Goal: Information Seeking & Learning: Find specific fact

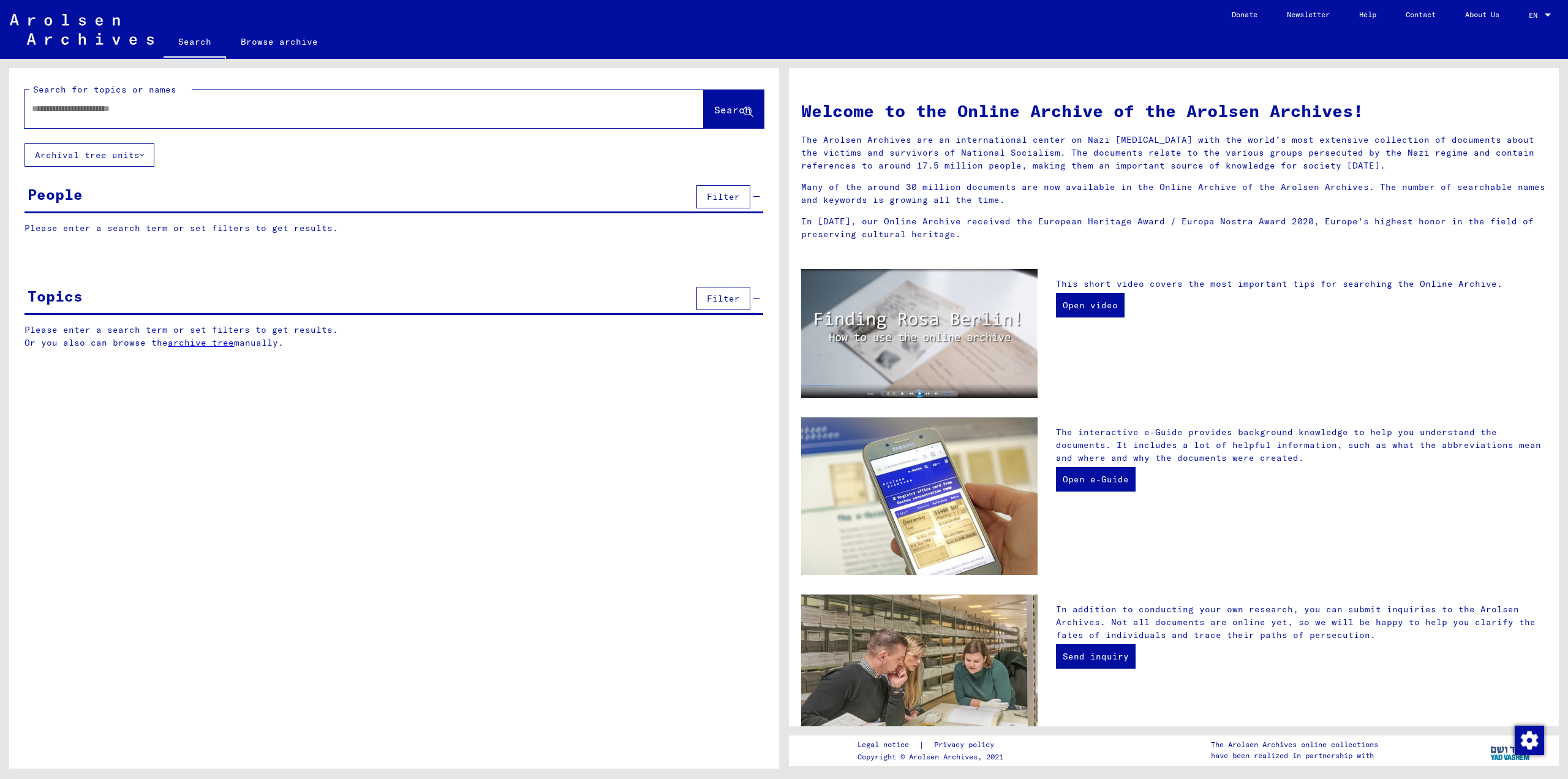
click at [411, 125] on div at bounding box center [364, 109] width 680 height 38
click at [394, 114] on input "text" at bounding box center [349, 109] width 635 height 13
type input "*"
type input "*****"
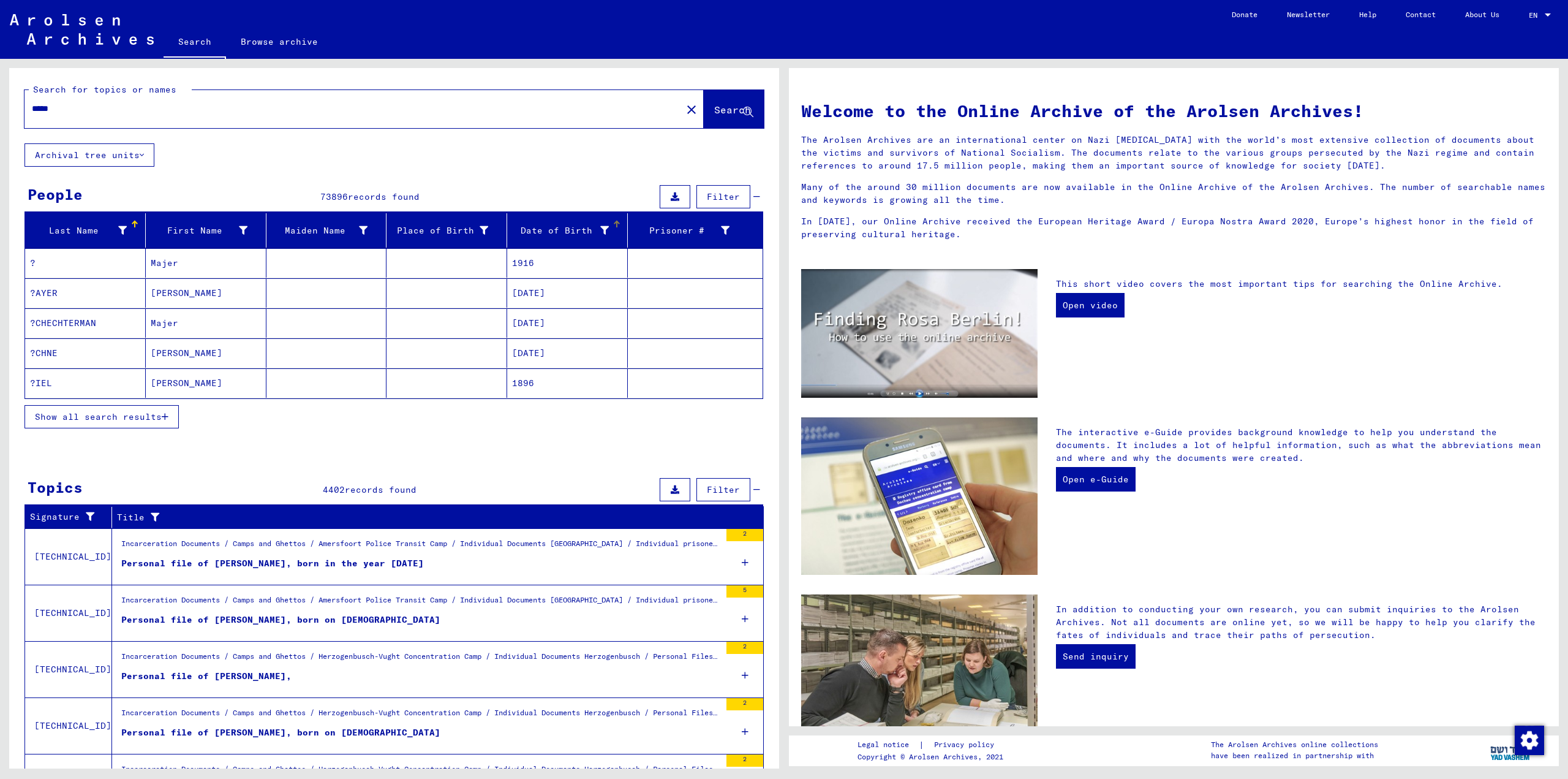
click at [600, 231] on icon at bounding box center [604, 230] width 8 height 8
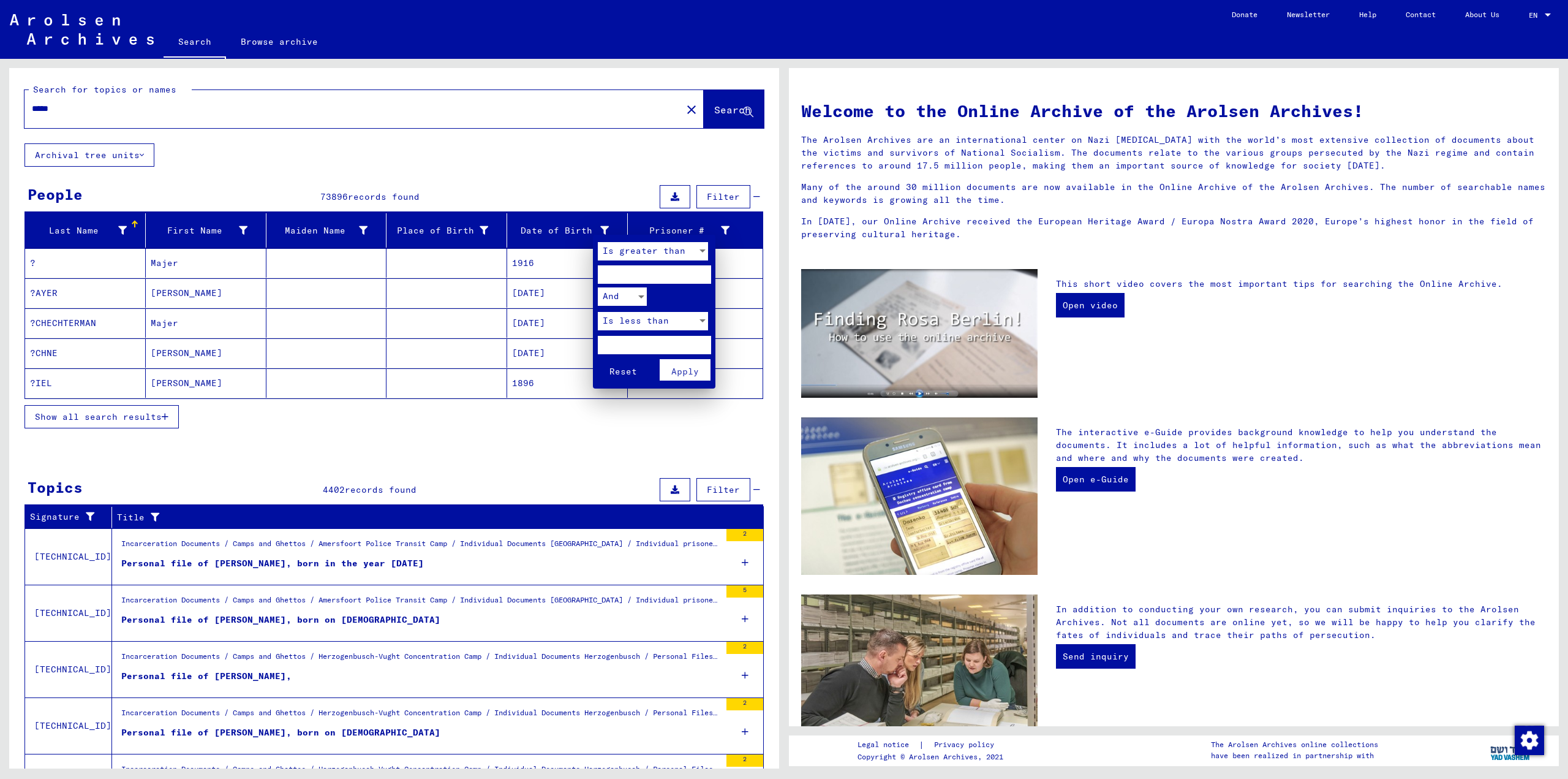
click at [638, 271] on input "number" at bounding box center [654, 274] width 113 height 18
click at [614, 244] on div "Is greater than" at bounding box center [647, 251] width 99 height 18
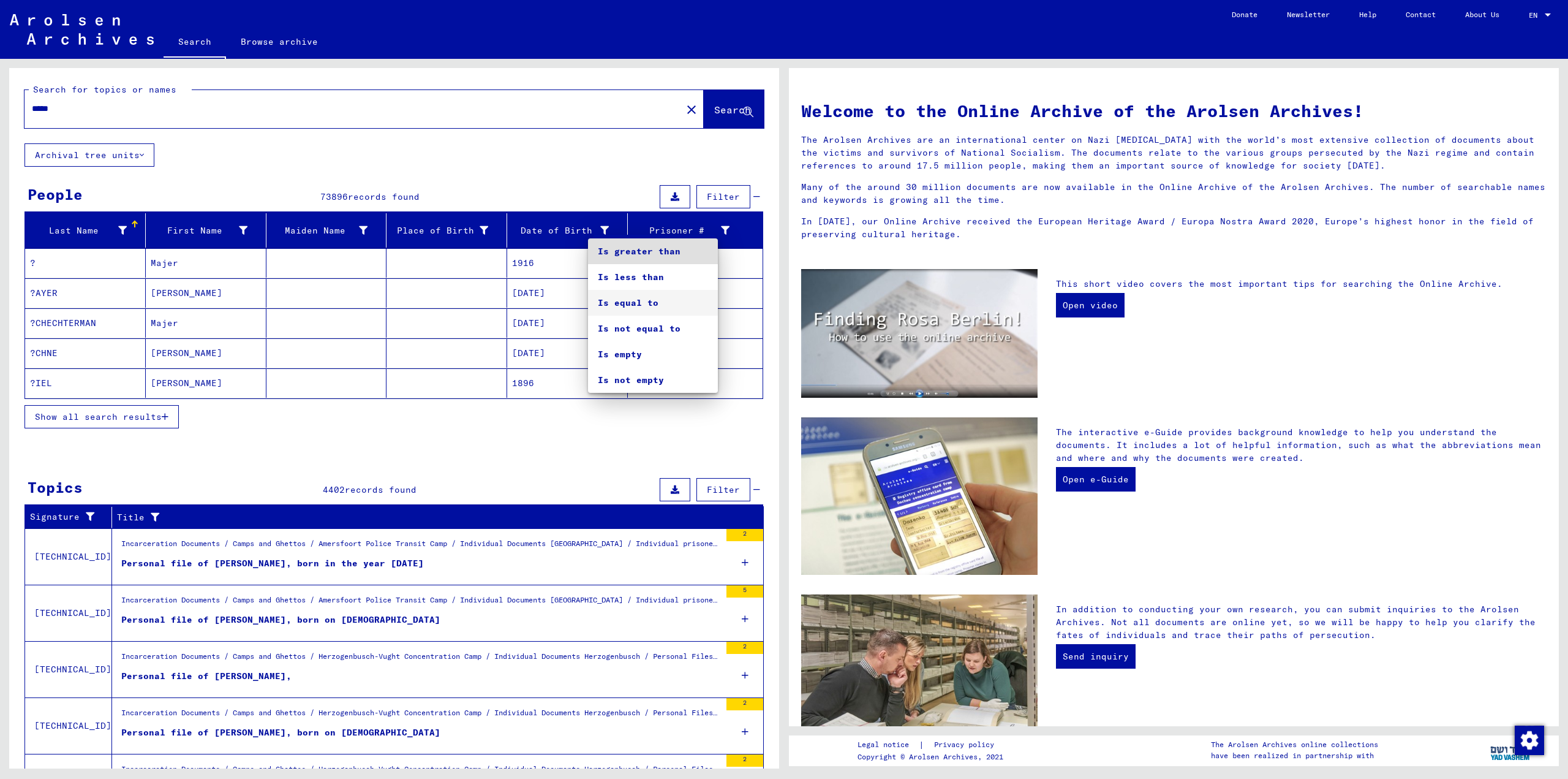
click at [611, 298] on span "Is equal to" at bounding box center [653, 303] width 111 height 26
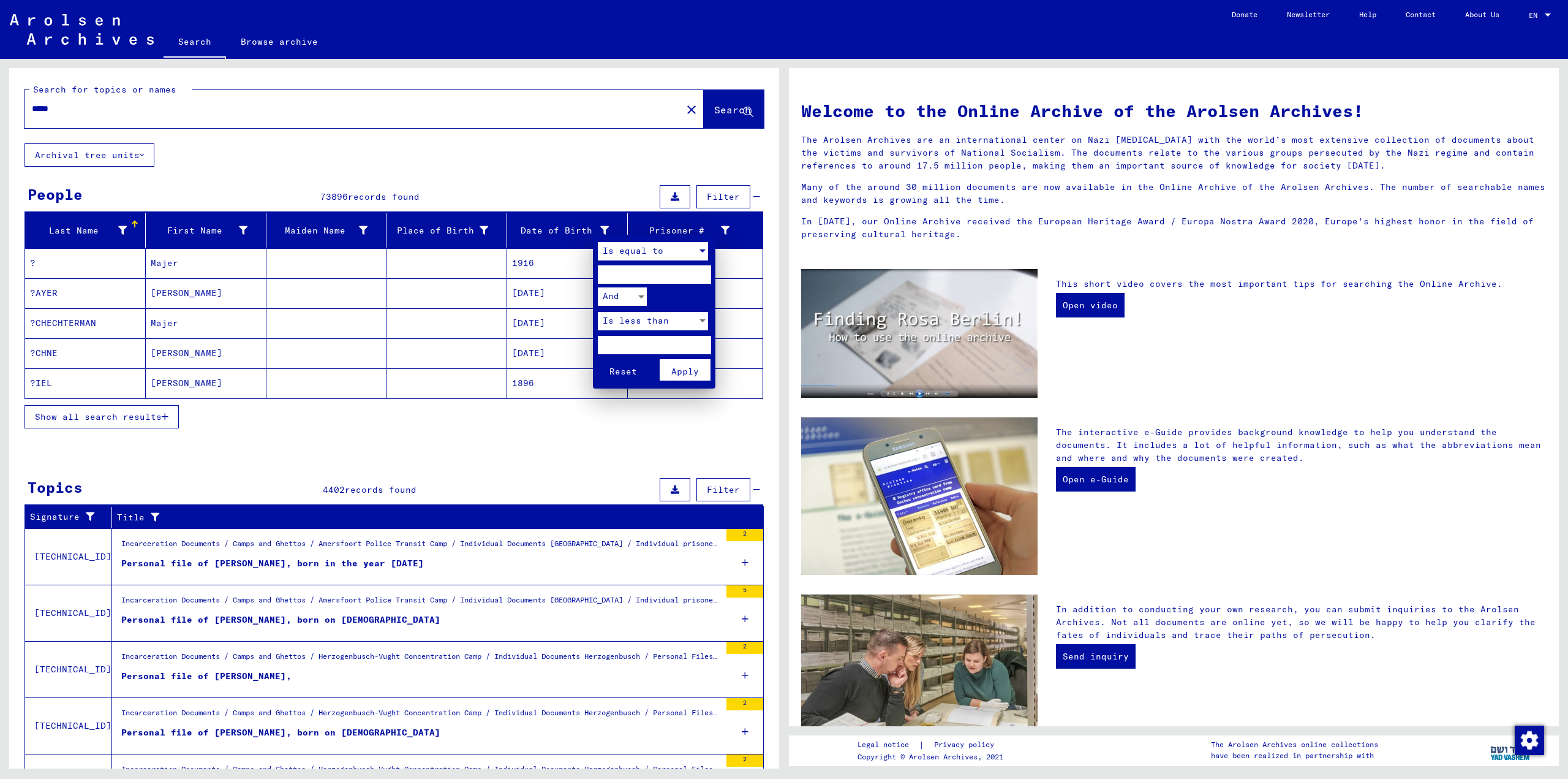
click at [642, 274] on input "number" at bounding box center [654, 274] width 113 height 18
type input "****"
click at [690, 371] on span "Apply" at bounding box center [685, 371] width 28 height 11
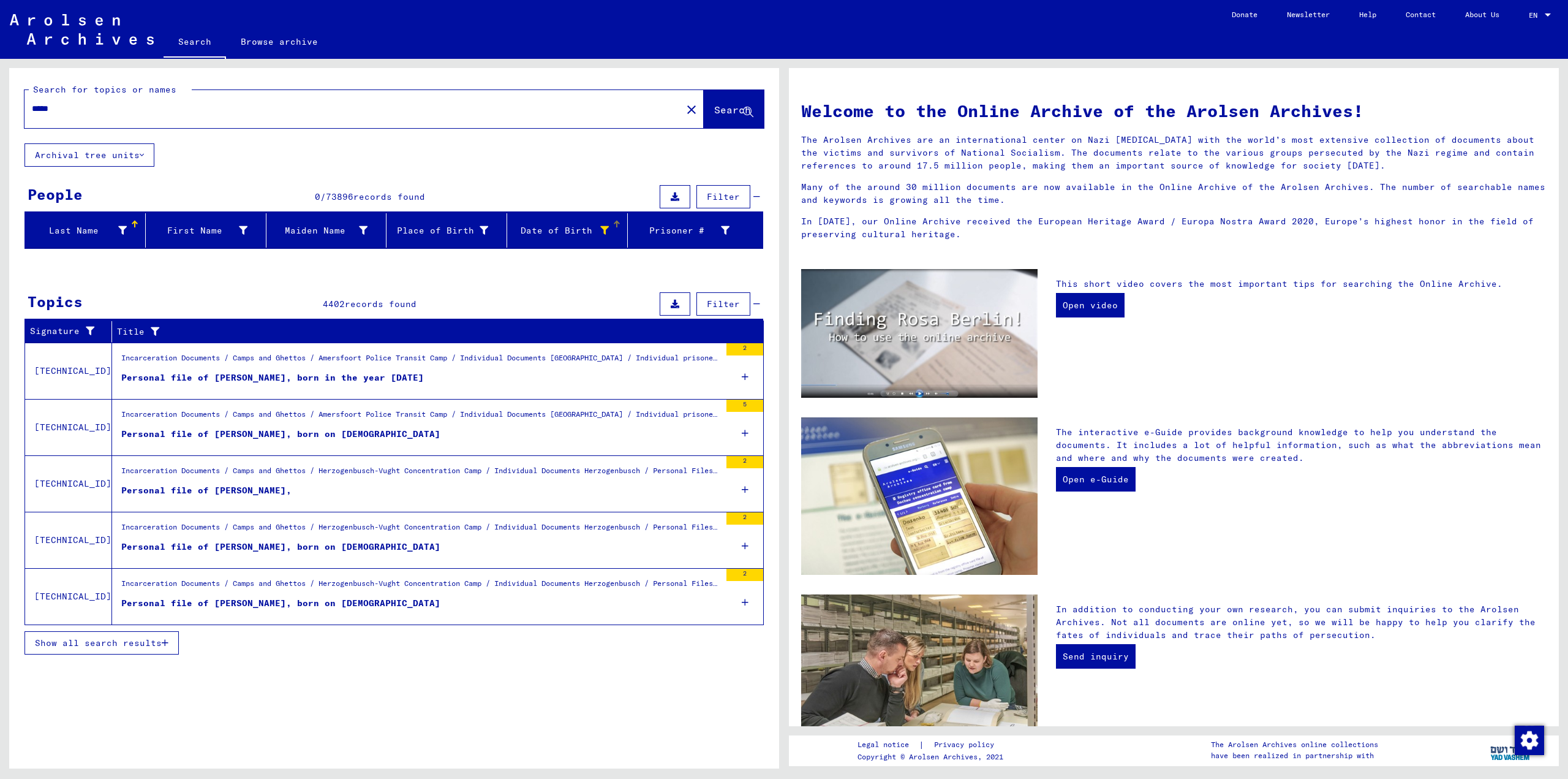
click at [594, 226] on div "Date of Birth" at bounding box center [561, 231] width 97 height 13
click at [607, 227] on icon at bounding box center [604, 230] width 8 height 8
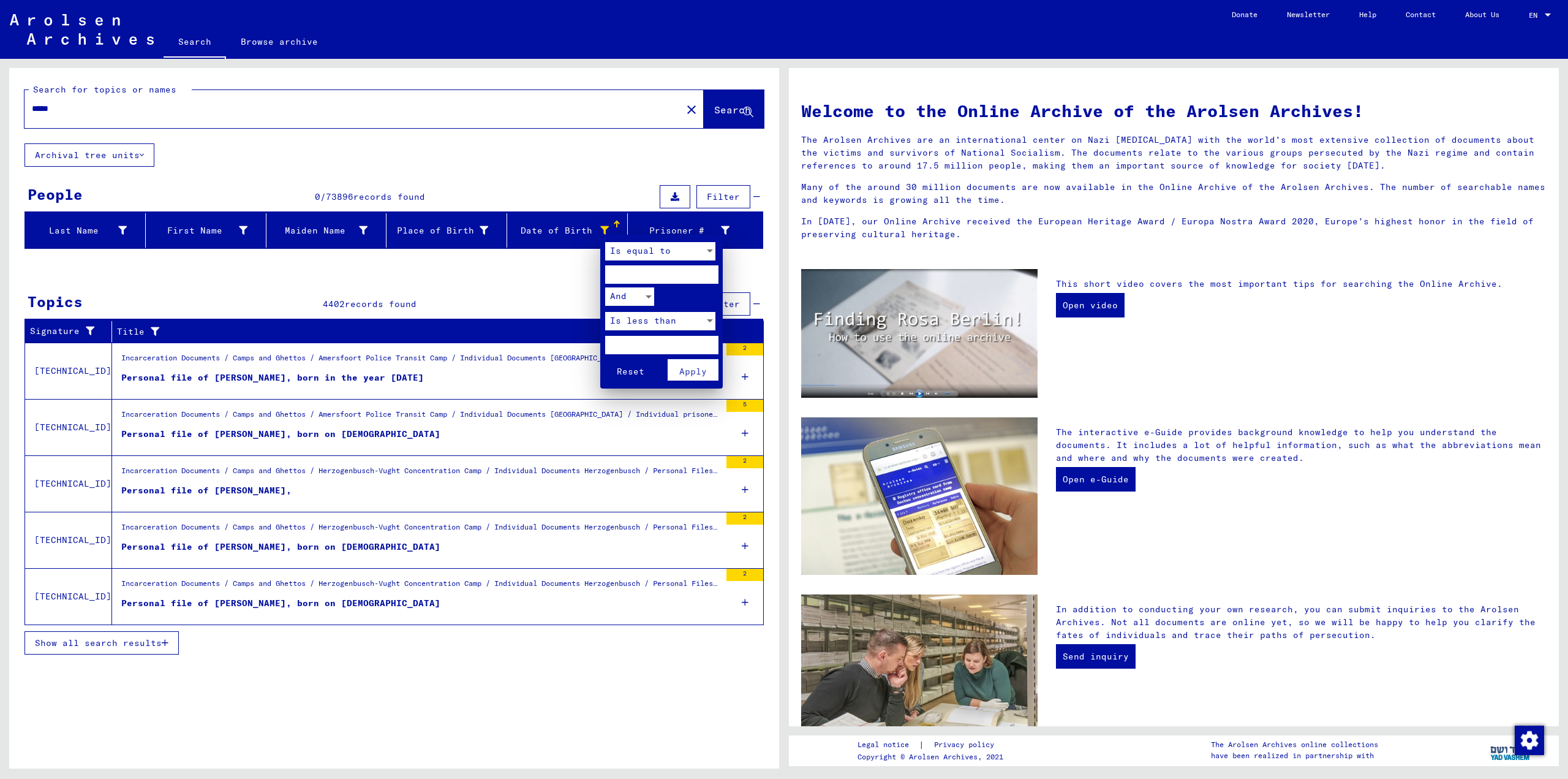
click at [638, 371] on span "Reset" at bounding box center [630, 371] width 28 height 11
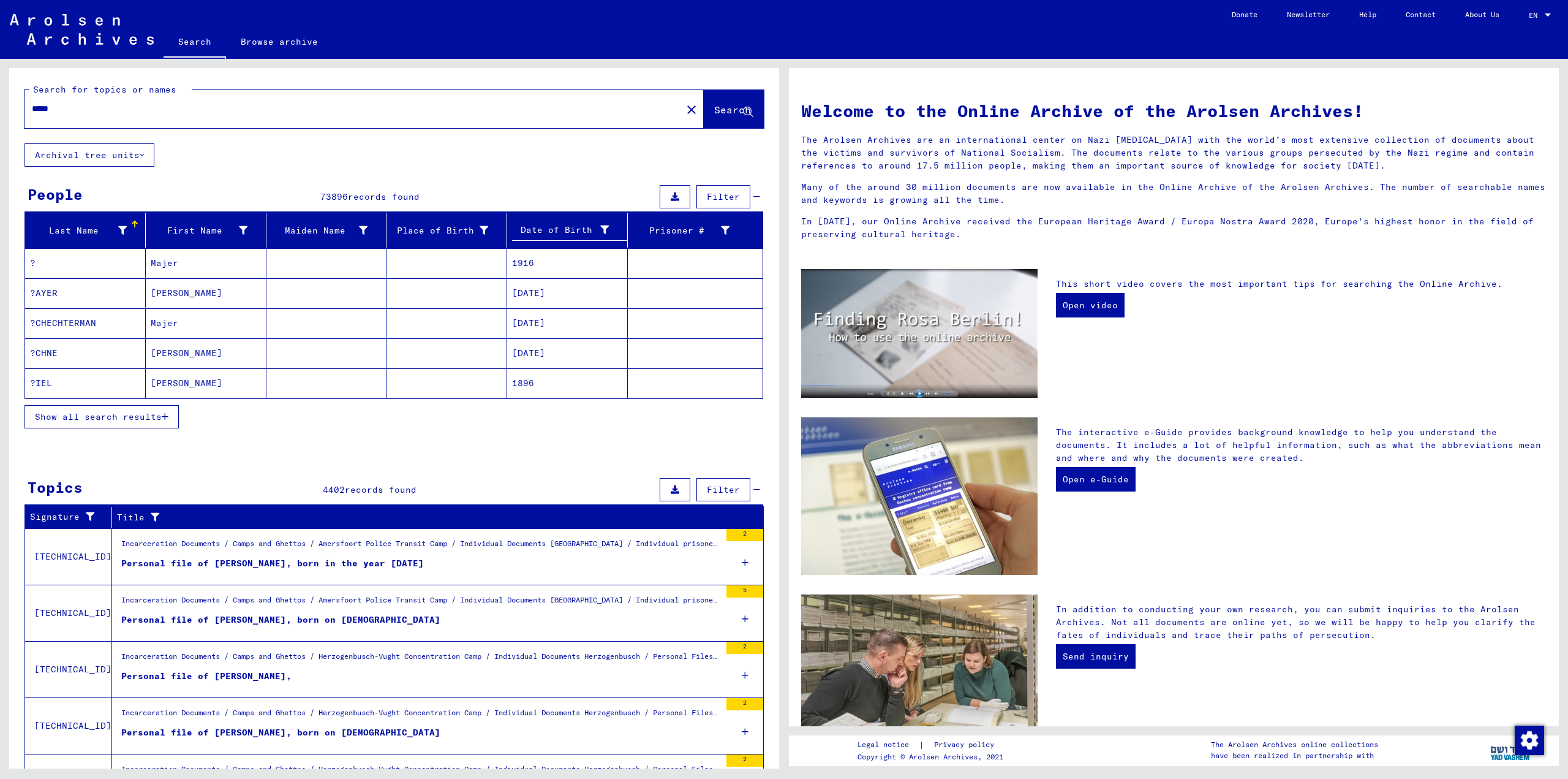
click at [128, 415] on span "Show all search results" at bounding box center [98, 417] width 127 height 11
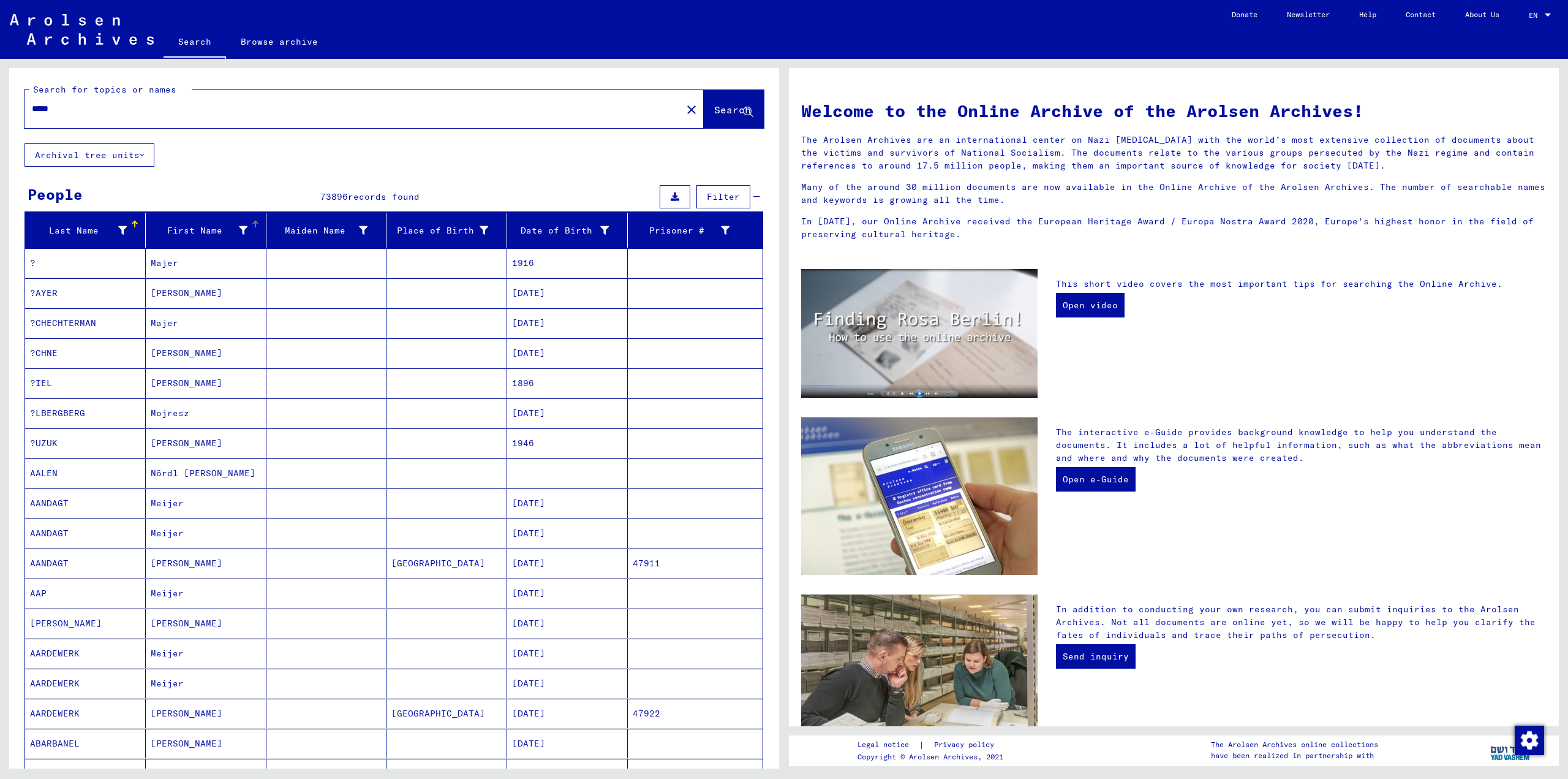
click at [207, 232] on div "First Name" at bounding box center [199, 231] width 97 height 13
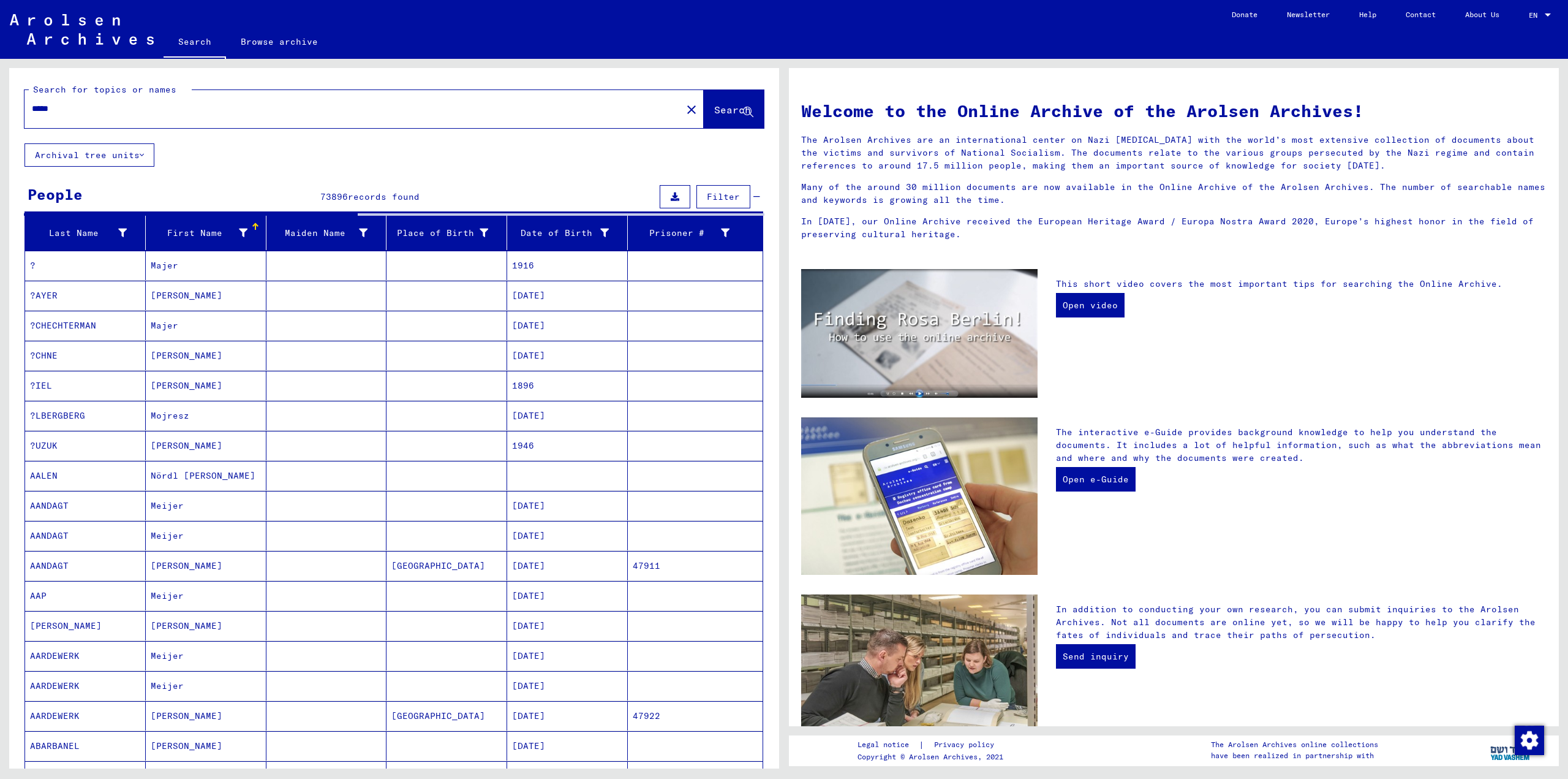
click at [248, 231] on div "First Name" at bounding box center [208, 233] width 115 height 19
click at [244, 231] on div "First Name" at bounding box center [200, 234] width 100 height 13
click at [239, 229] on icon at bounding box center [242, 232] width 8 height 8
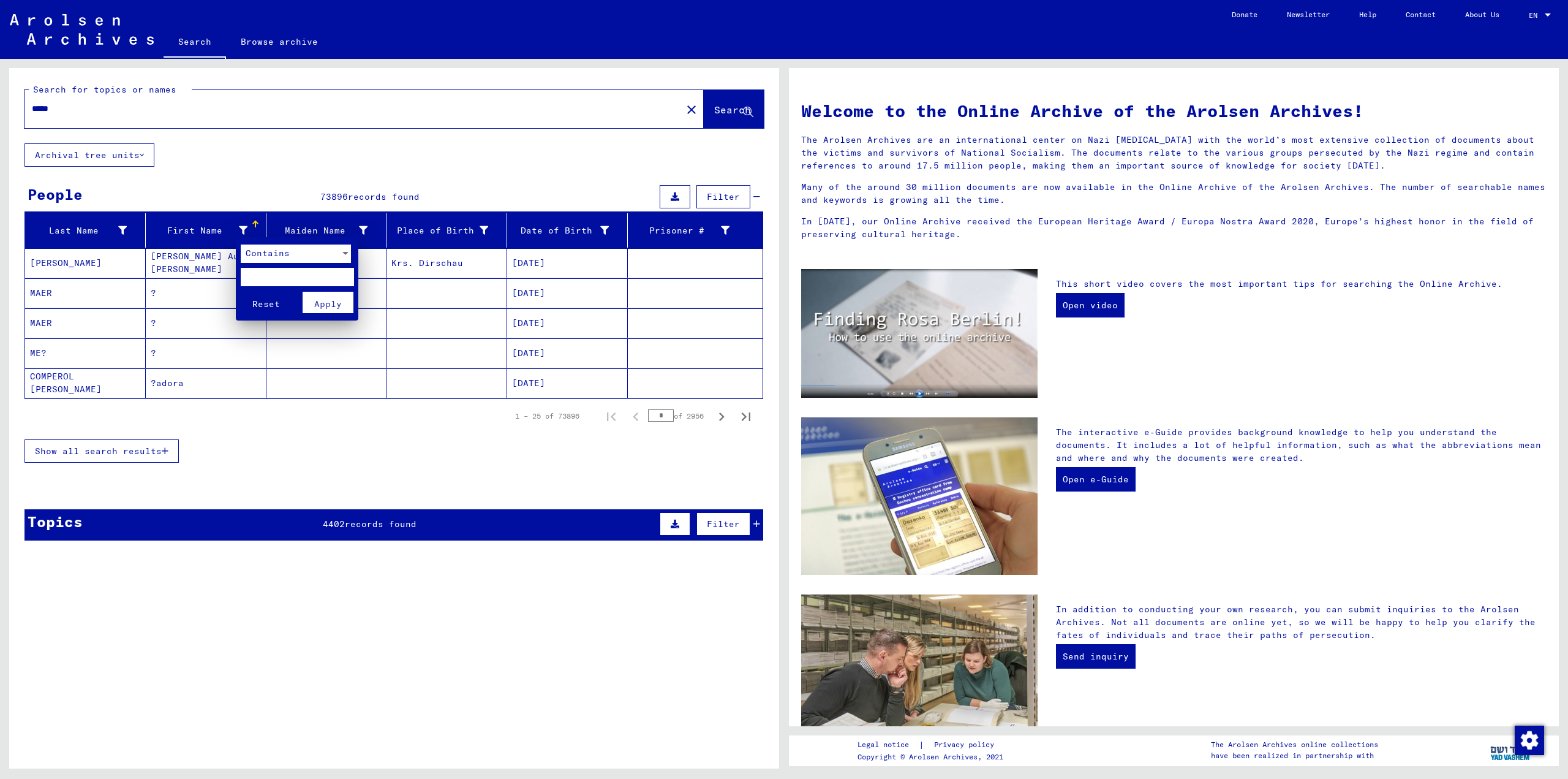
click at [256, 274] on input "text" at bounding box center [297, 277] width 113 height 18
type input "***"
click at [326, 309] on span "Apply" at bounding box center [328, 303] width 28 height 11
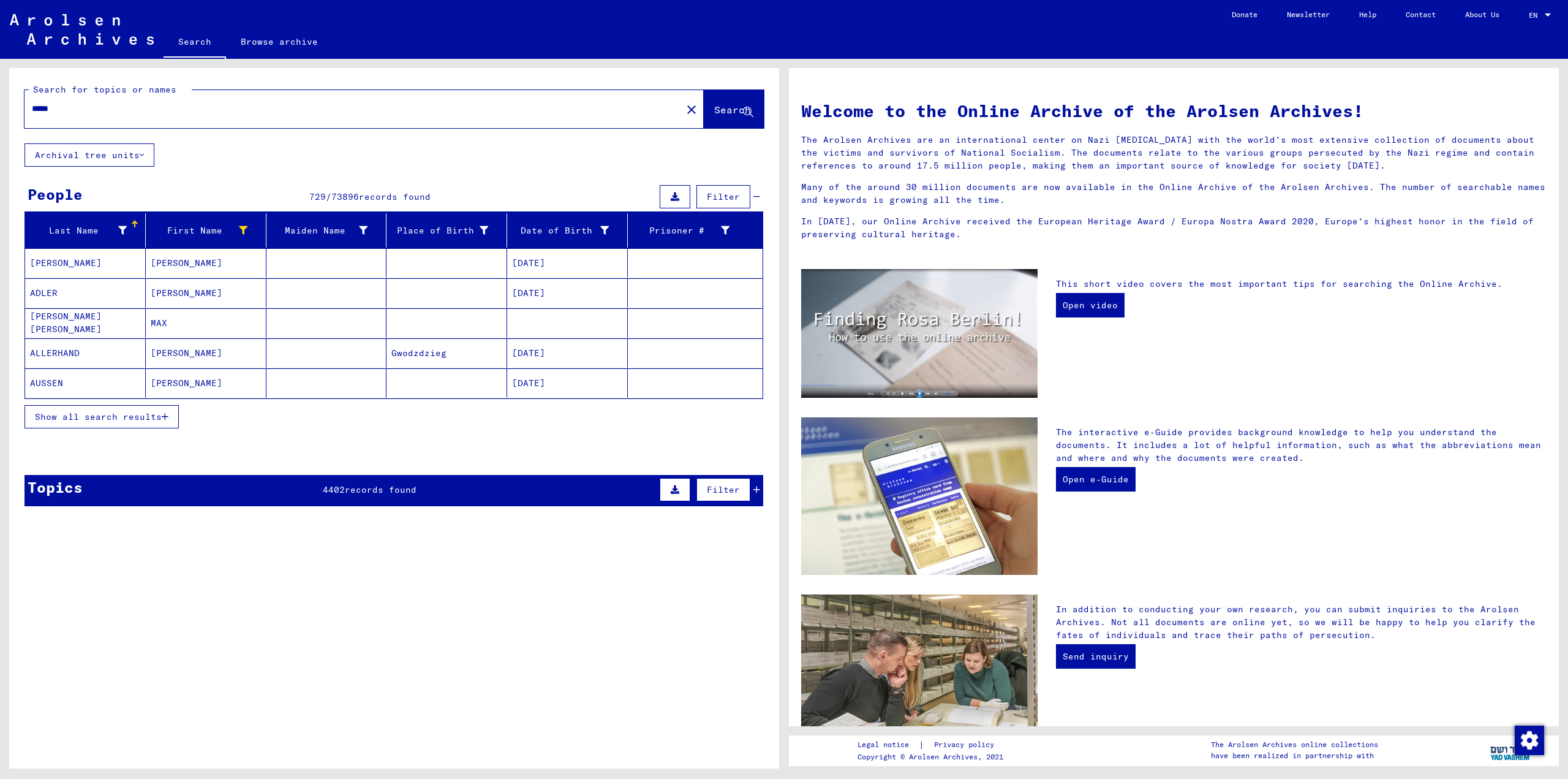
click at [125, 422] on span "Show all search results" at bounding box center [98, 417] width 127 height 11
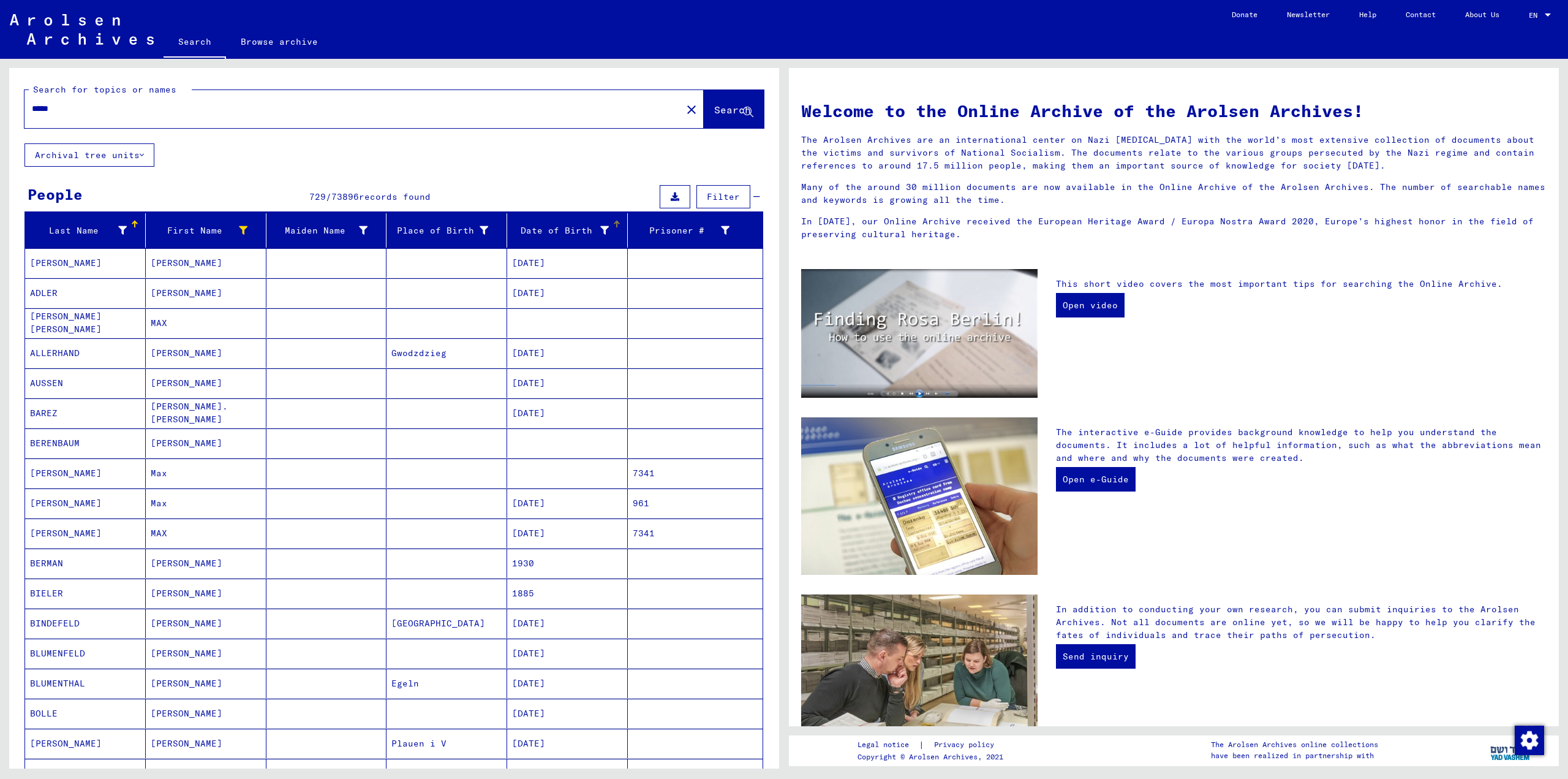
click at [600, 227] on icon at bounding box center [604, 230] width 8 height 8
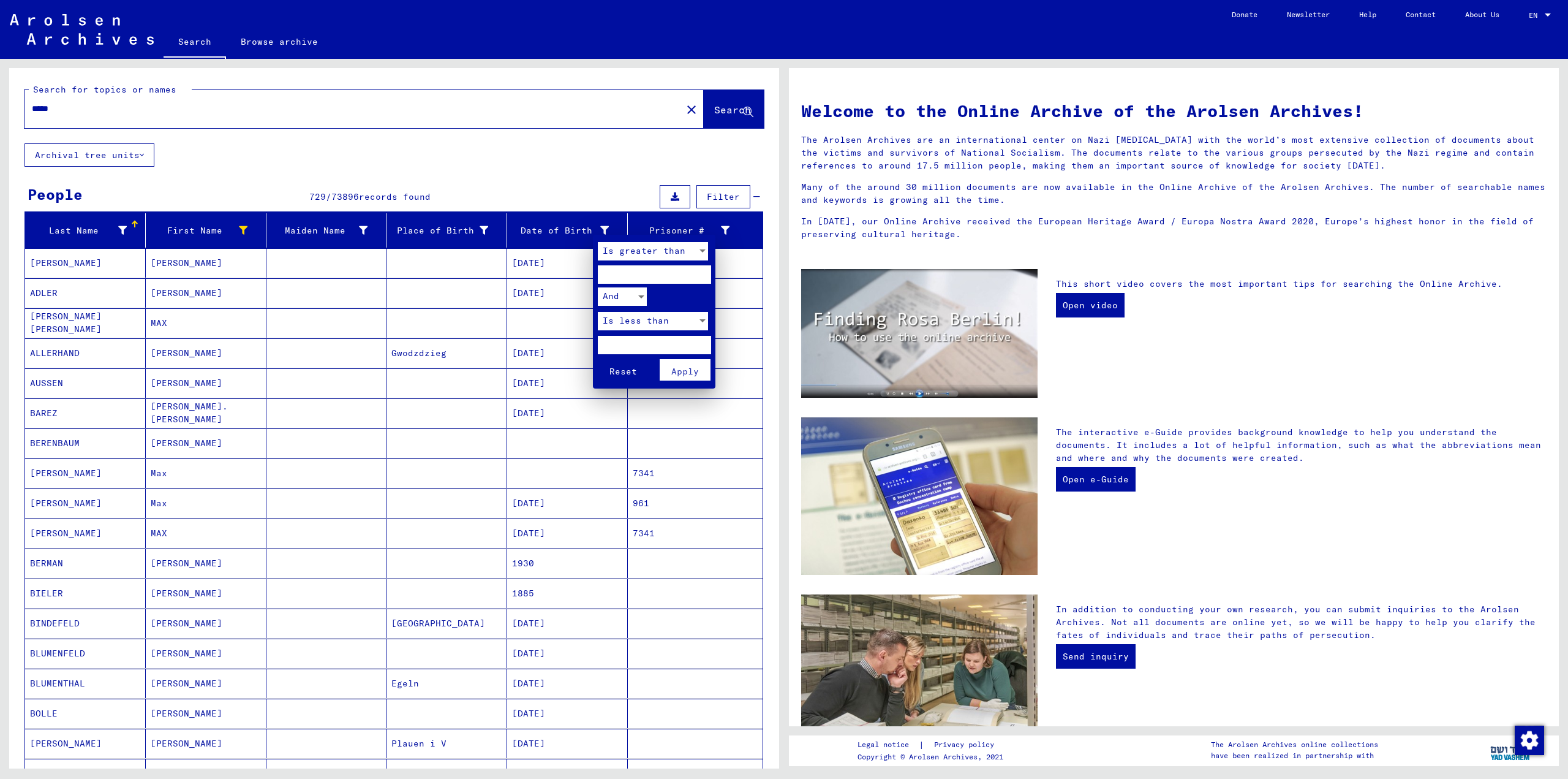
click at [600, 184] on div at bounding box center [784, 390] width 1568 height 779
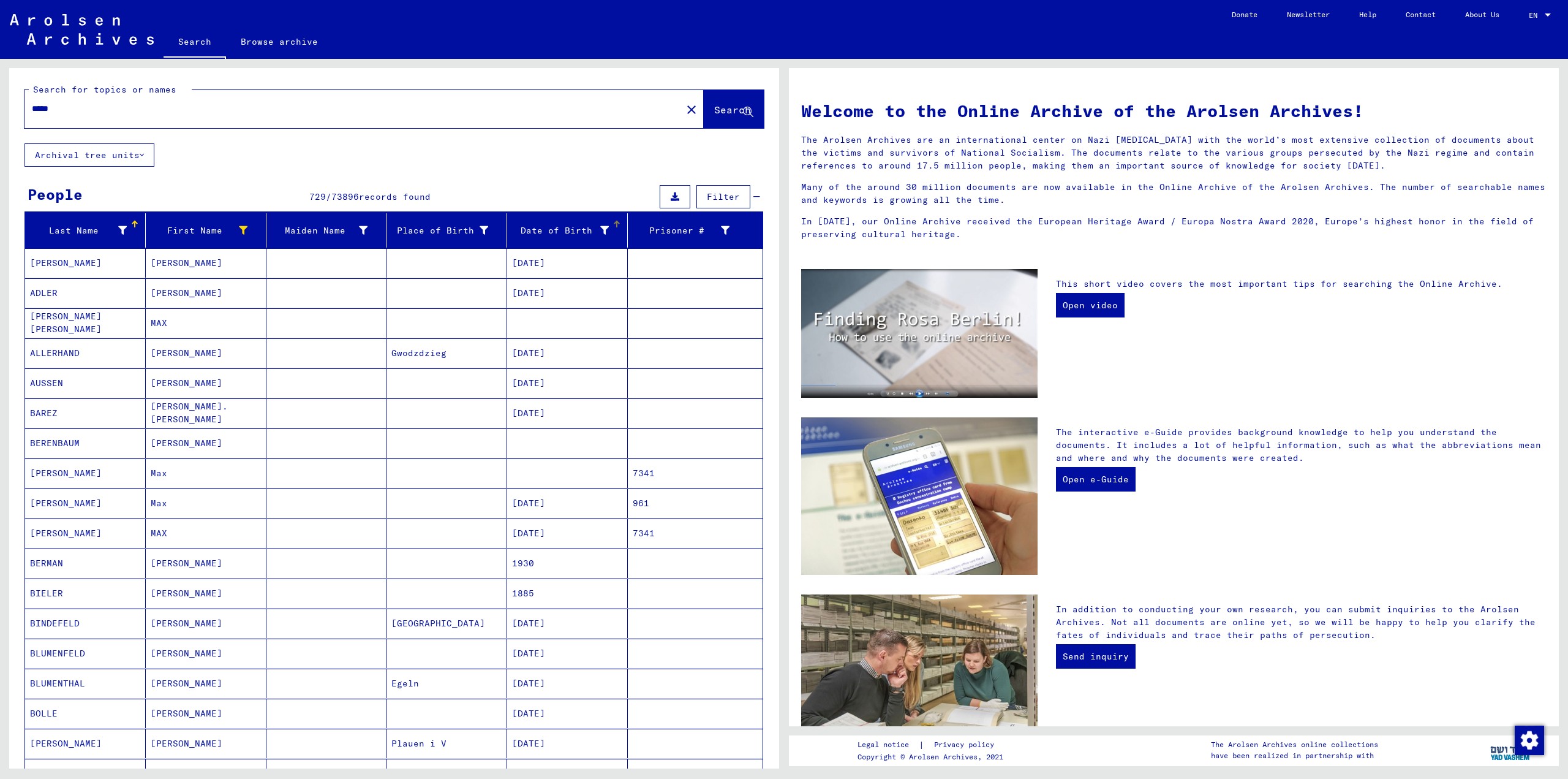
click at [613, 222] on div at bounding box center [616, 224] width 7 height 7
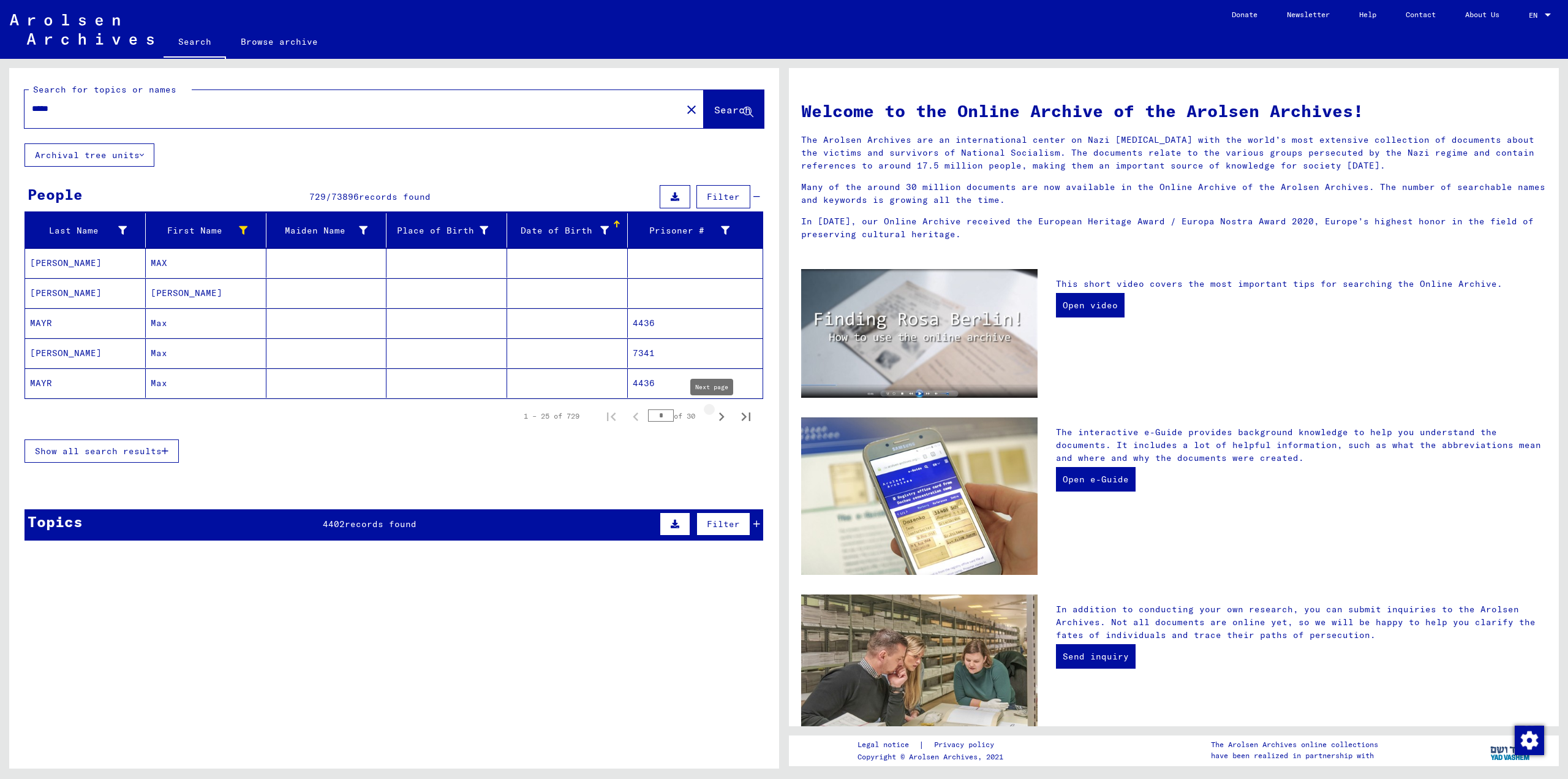
click at [713, 416] on icon "Next page" at bounding box center [722, 417] width 17 height 17
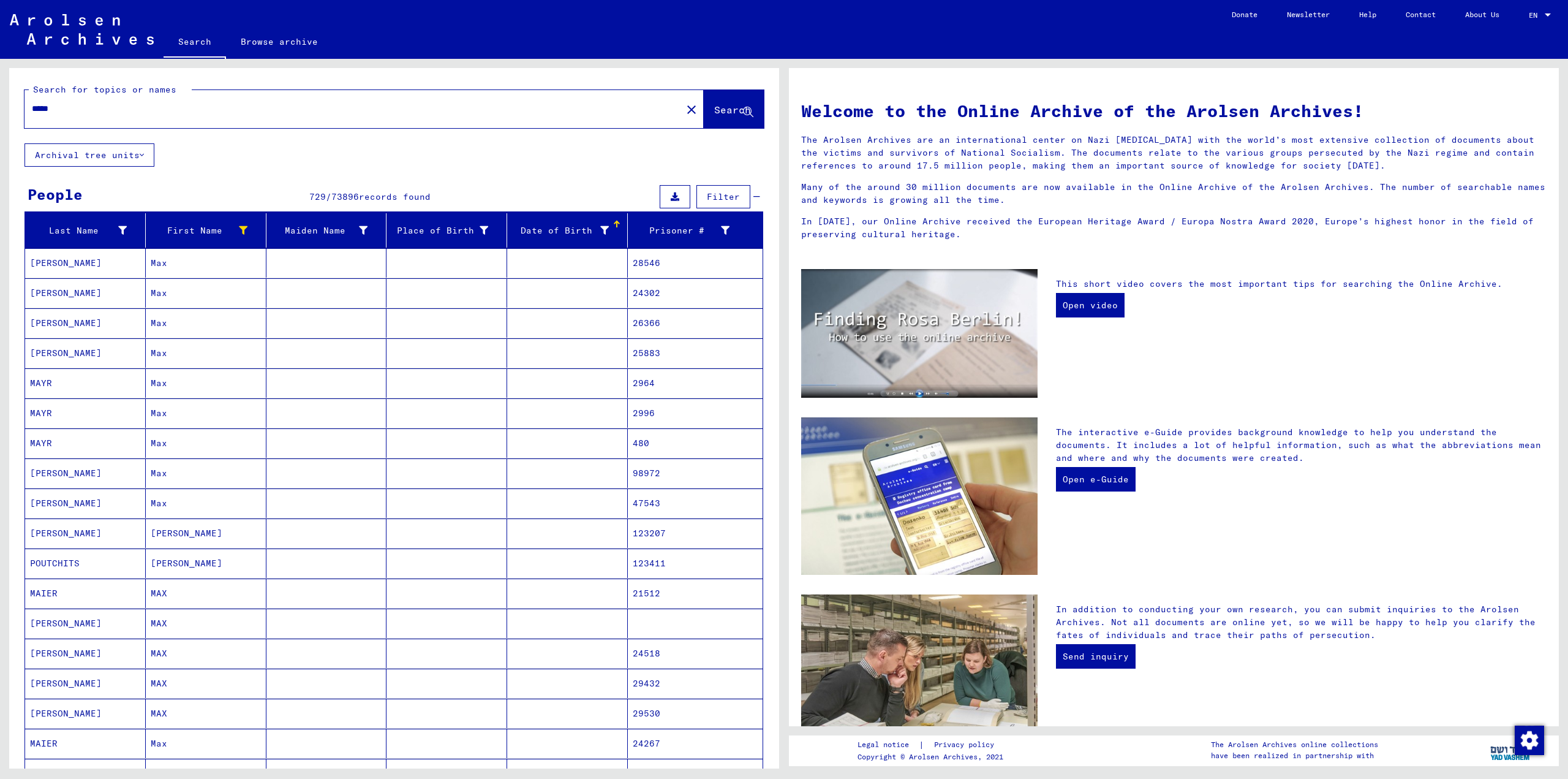
click at [709, 416] on mat-cell "2996" at bounding box center [695, 413] width 134 height 29
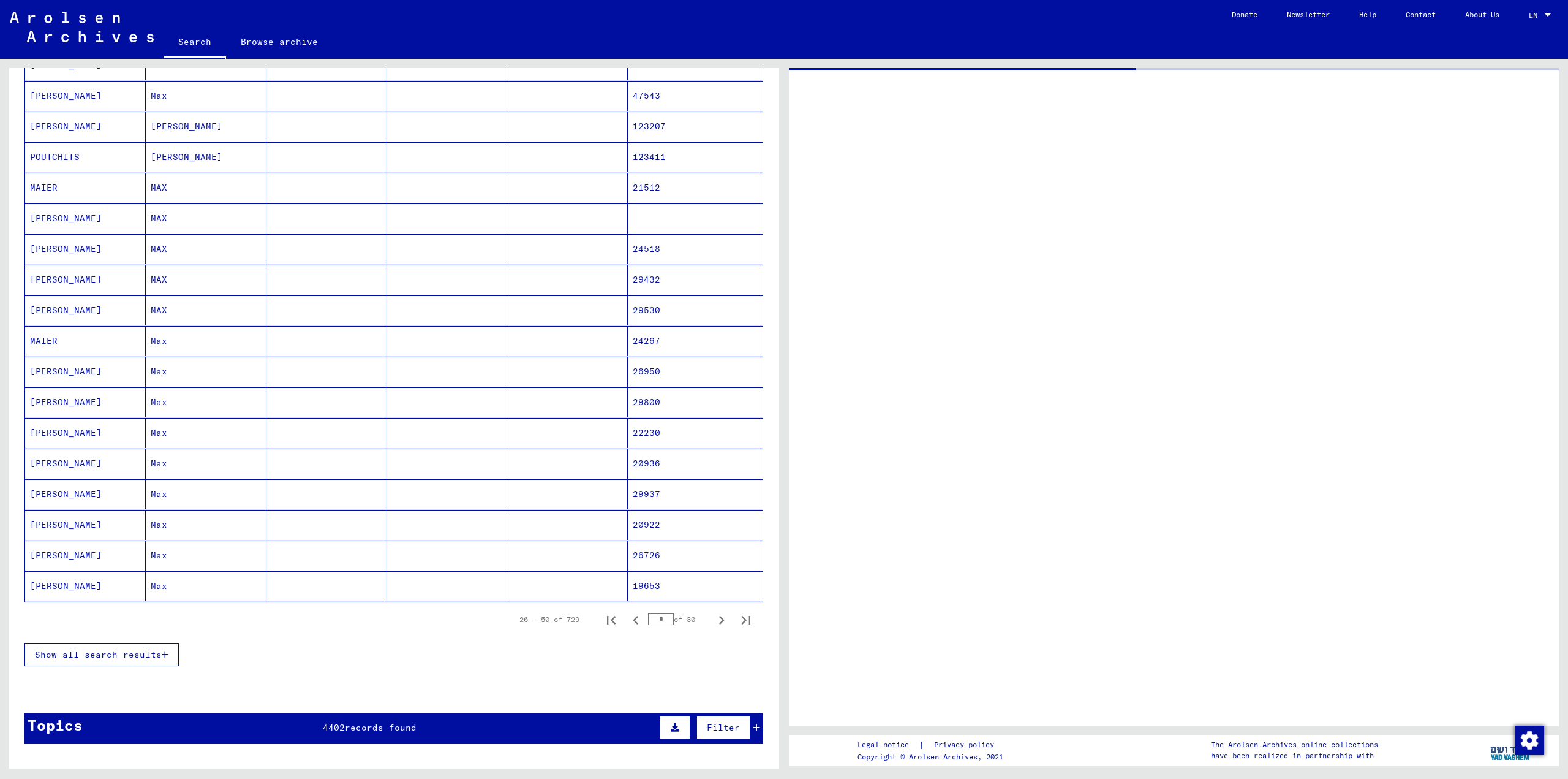
scroll to position [719, 0]
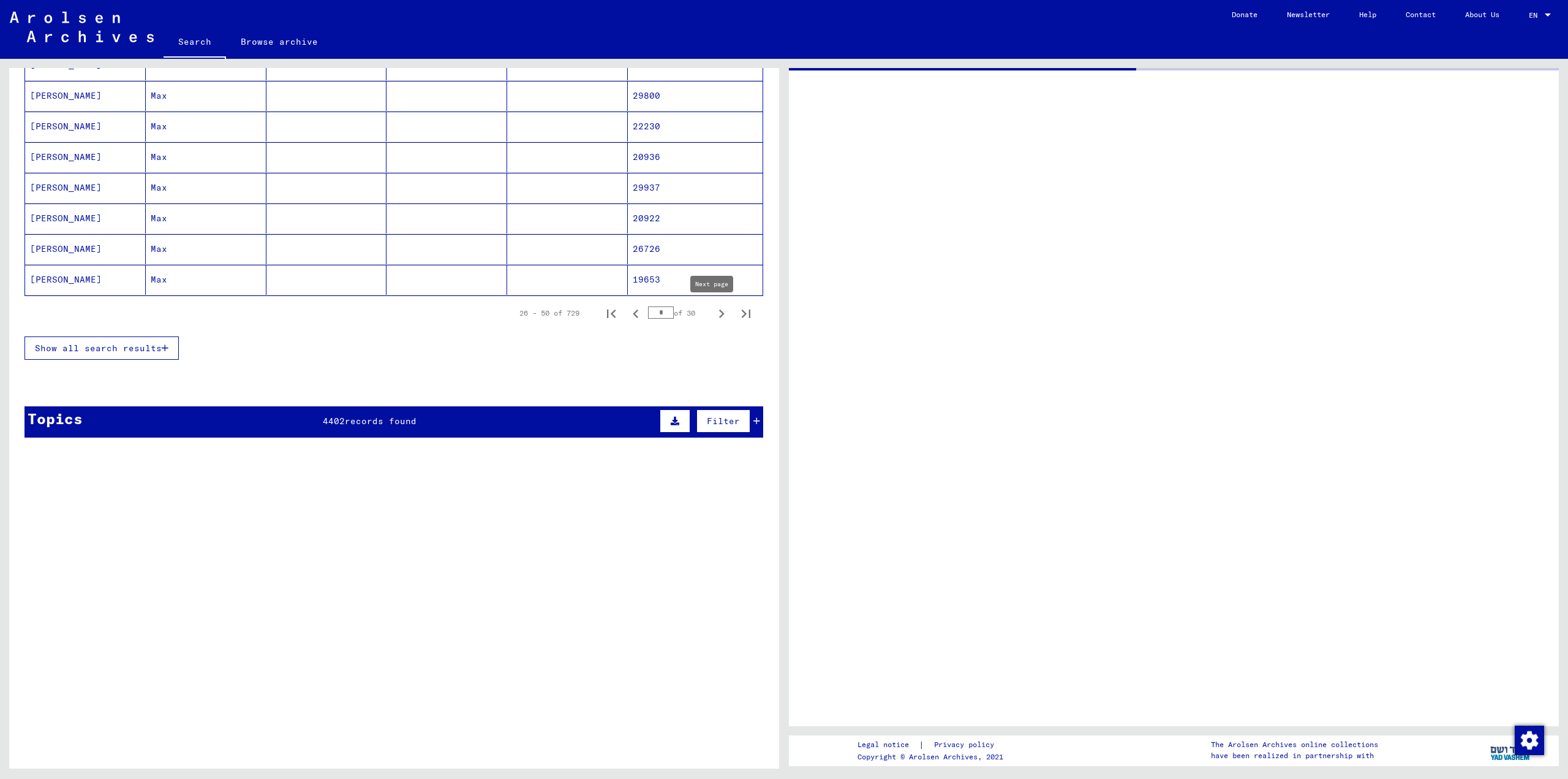
click at [713, 314] on icon "Next page" at bounding box center [722, 314] width 17 height 17
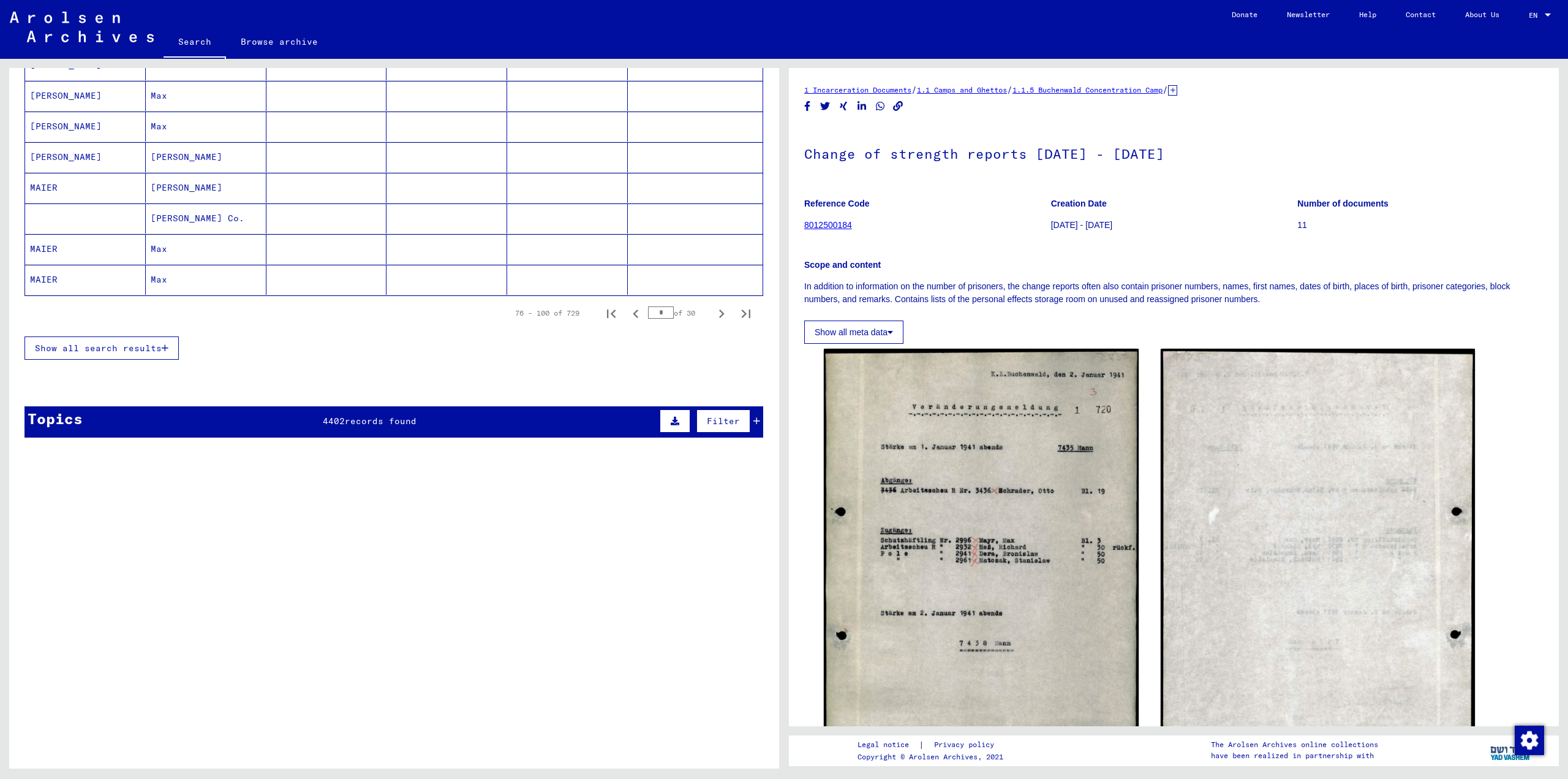
click at [713, 314] on icon "Next page" at bounding box center [722, 314] width 17 height 17
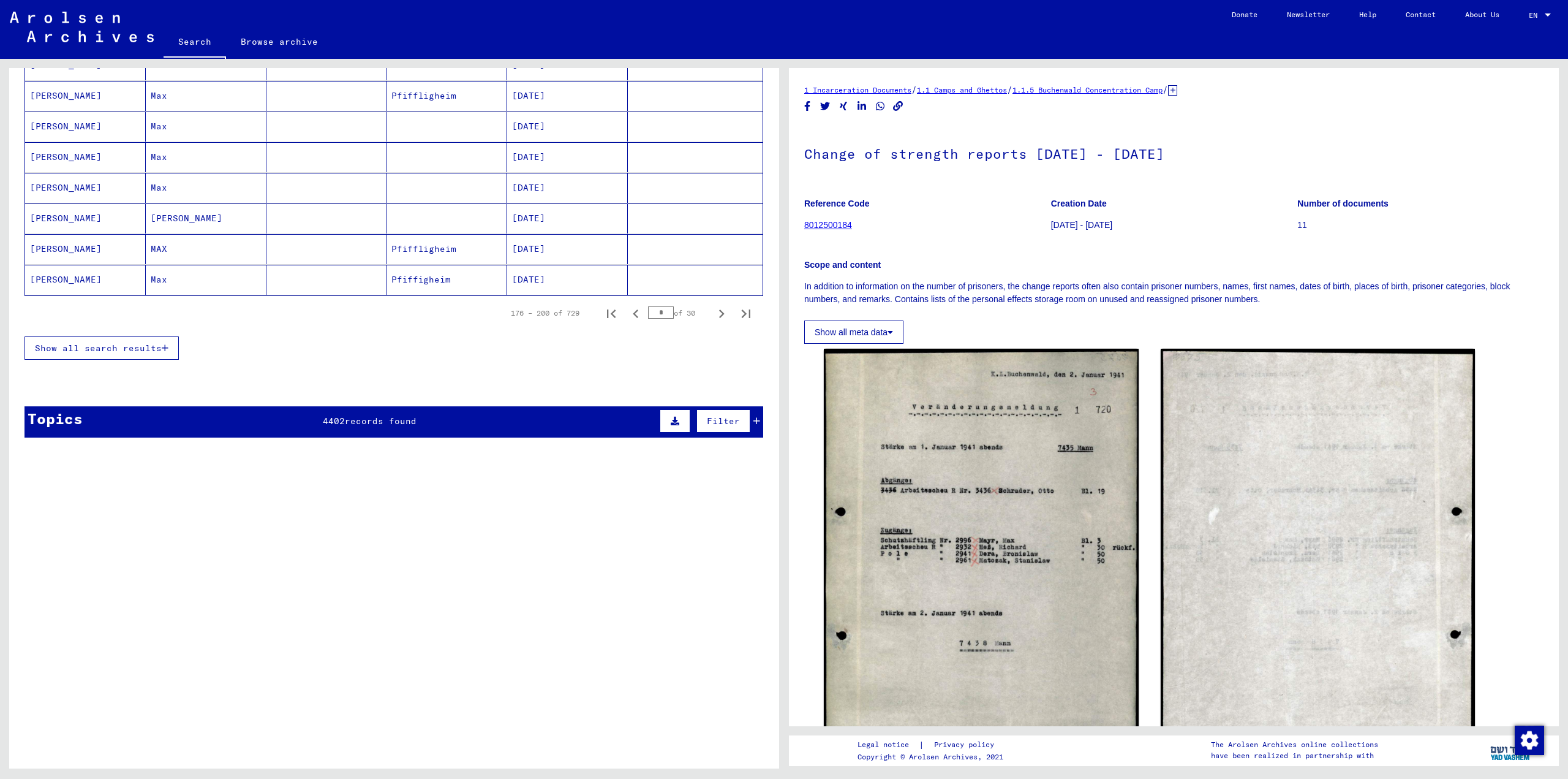
click at [713, 314] on icon "Next page" at bounding box center [722, 314] width 17 height 17
type input "*"
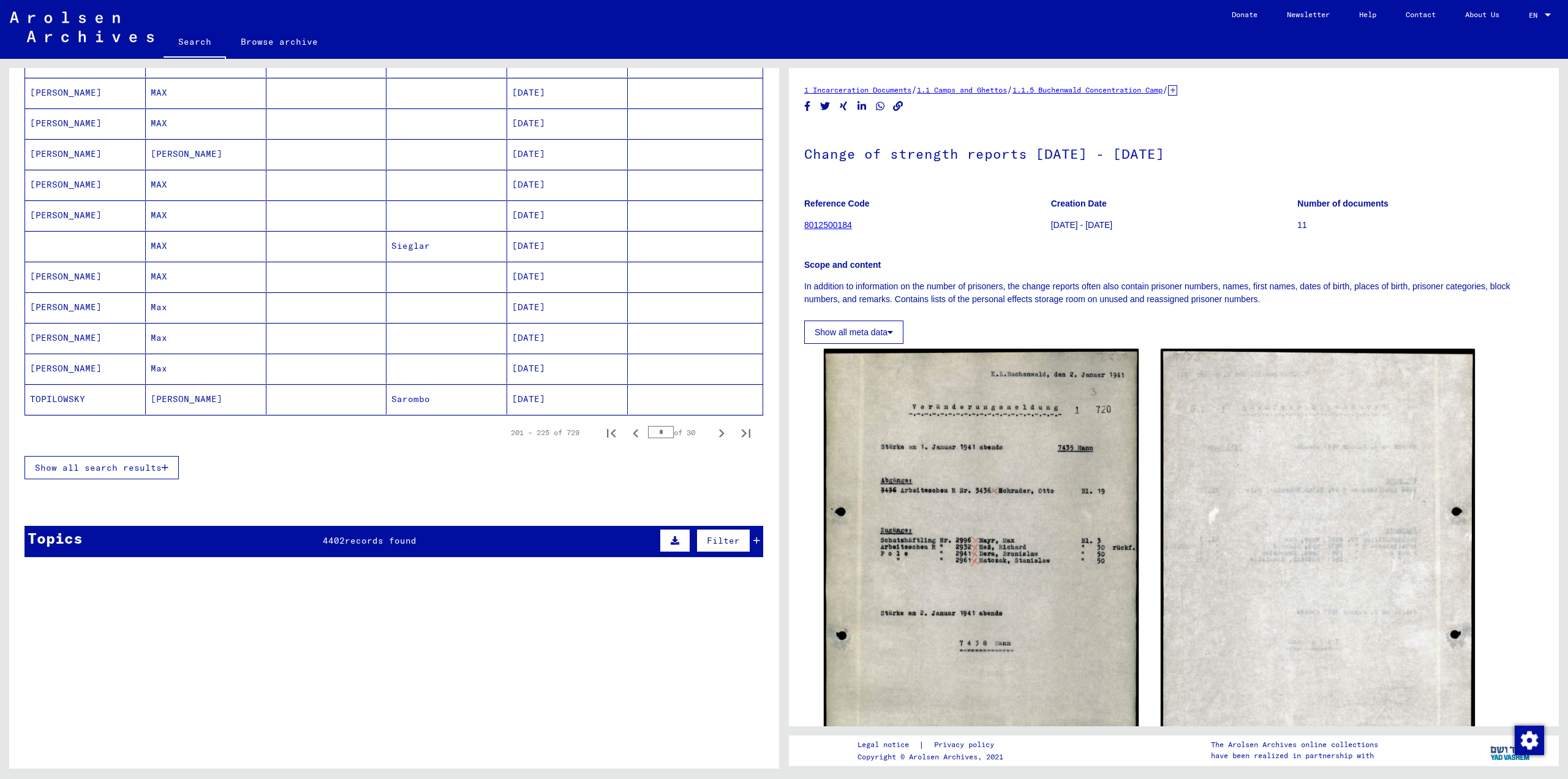
scroll to position [719, 0]
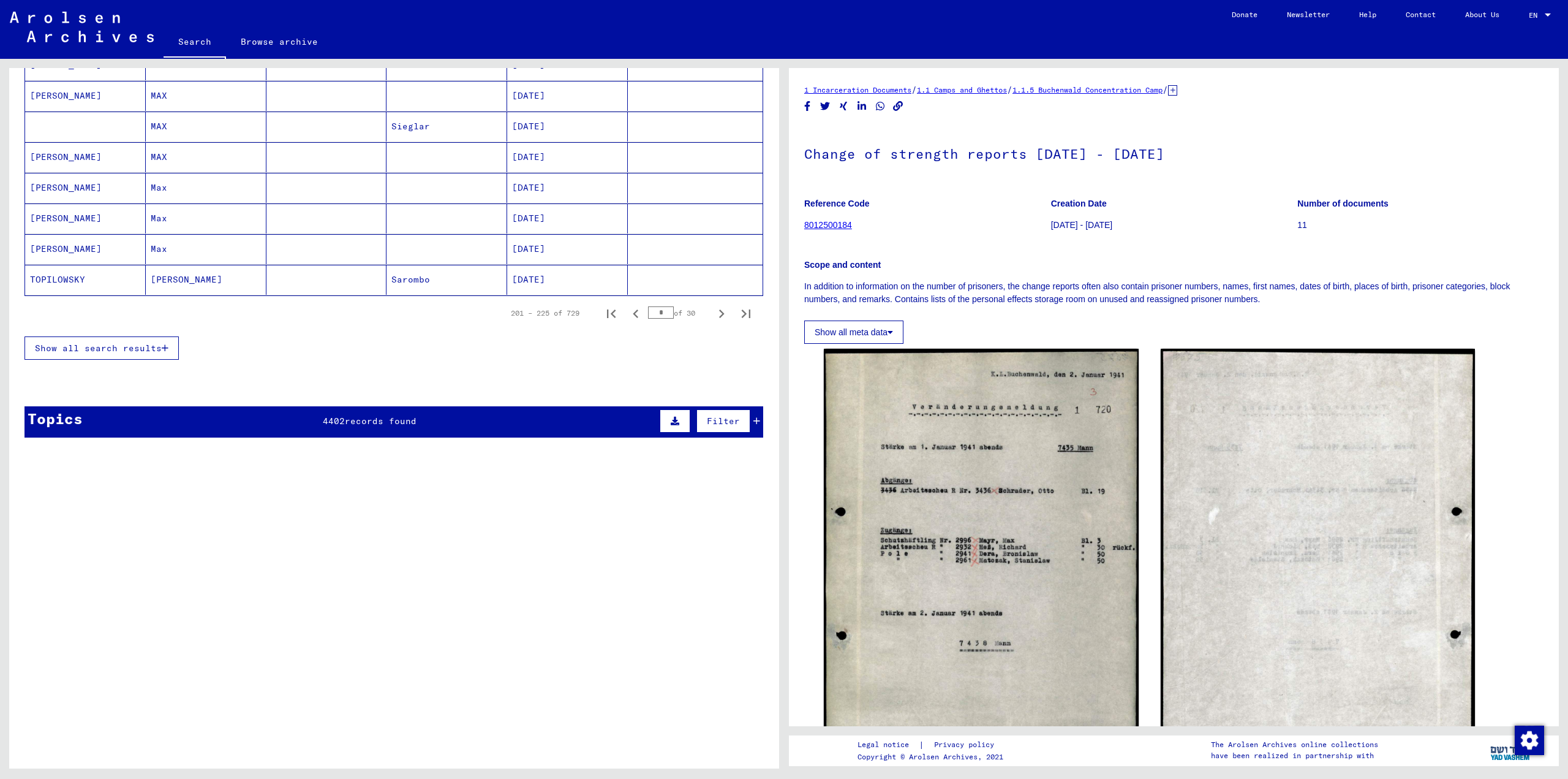
click at [111, 353] on span "Show all search results" at bounding box center [98, 348] width 127 height 11
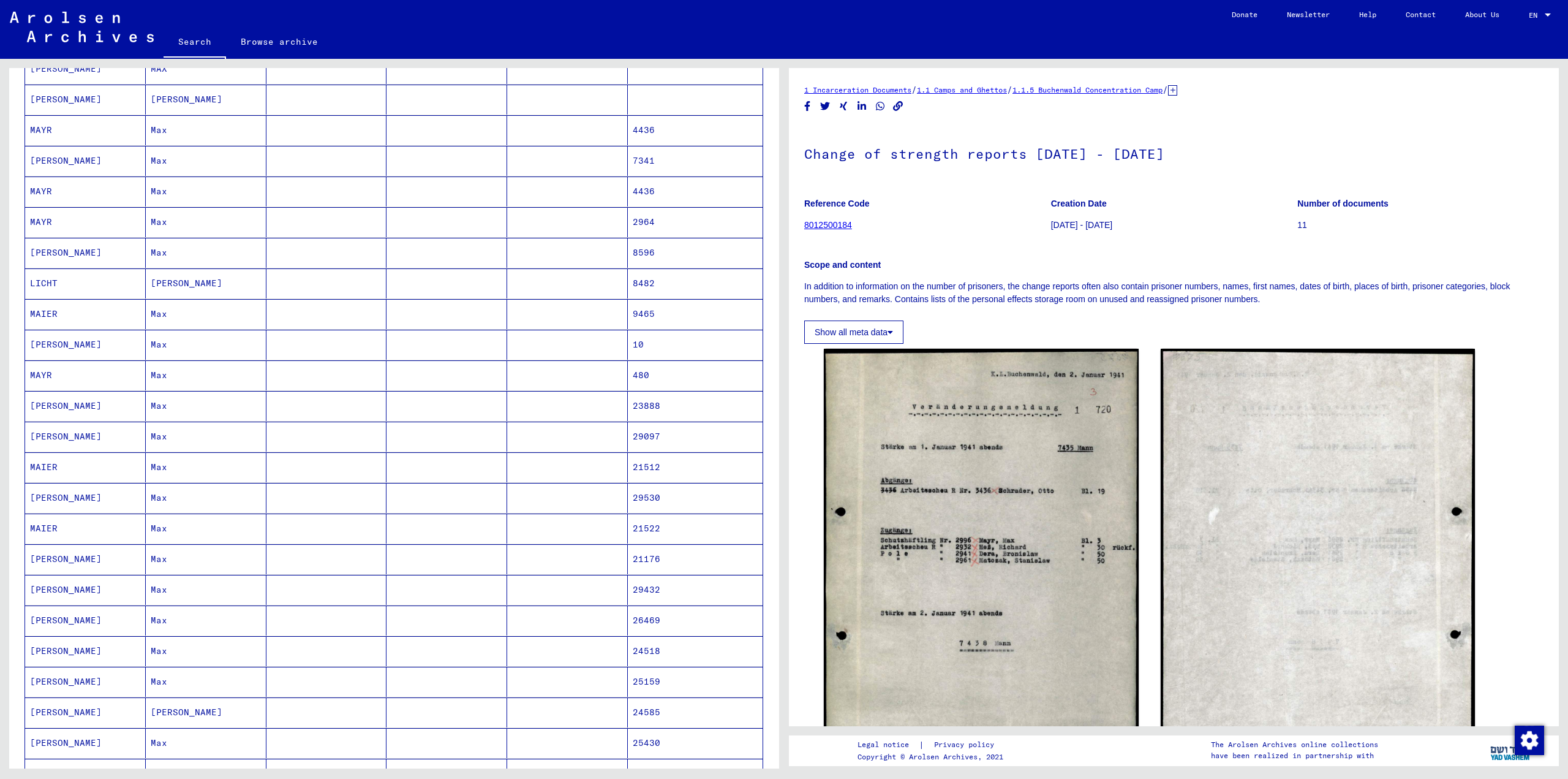
scroll to position [0, 0]
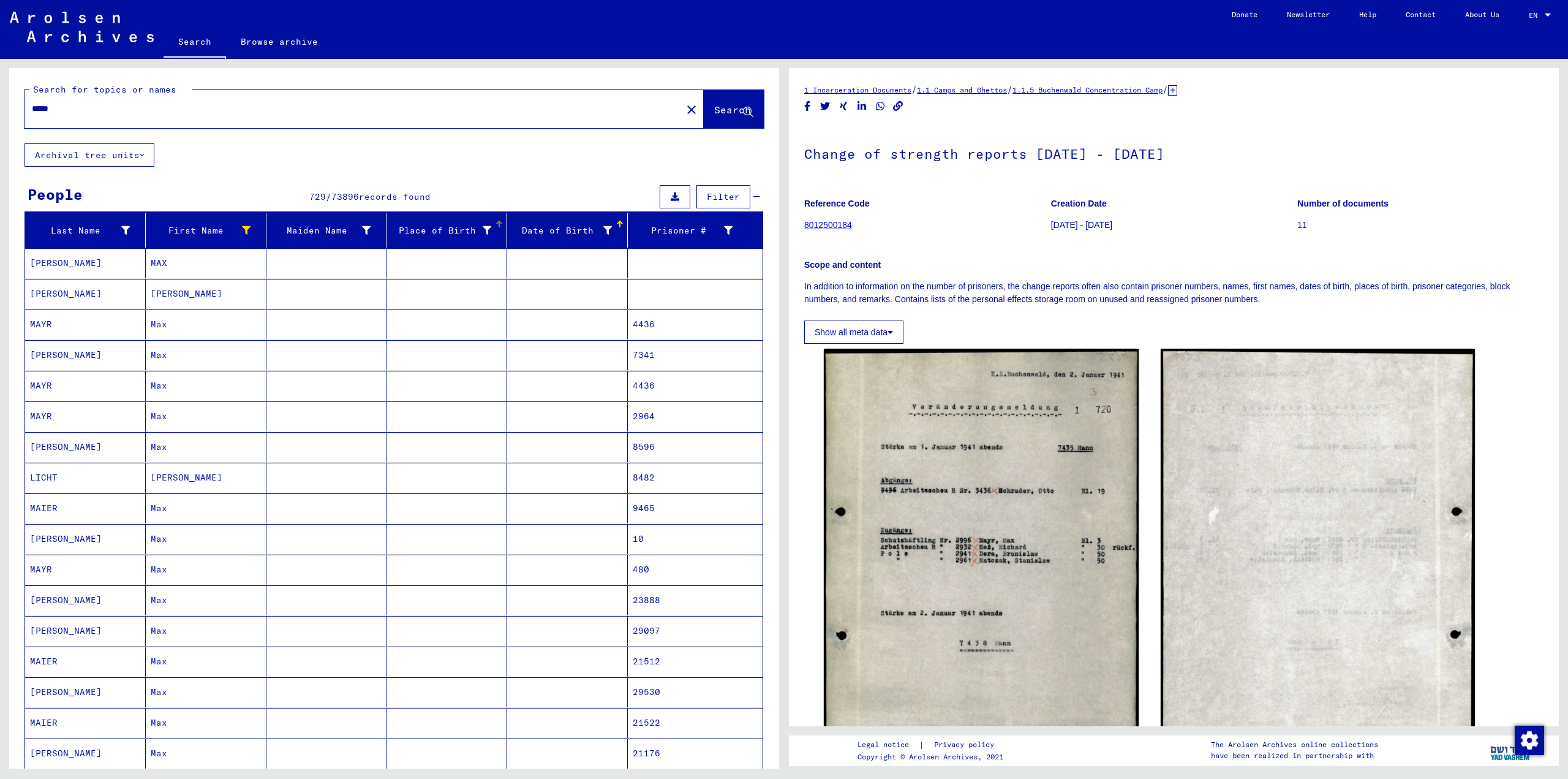
click at [483, 226] on icon at bounding box center [487, 230] width 8 height 8
click at [504, 269] on input "text" at bounding box center [542, 274] width 120 height 18
type input "***"
click at [568, 299] on span "Apply" at bounding box center [574, 302] width 28 height 11
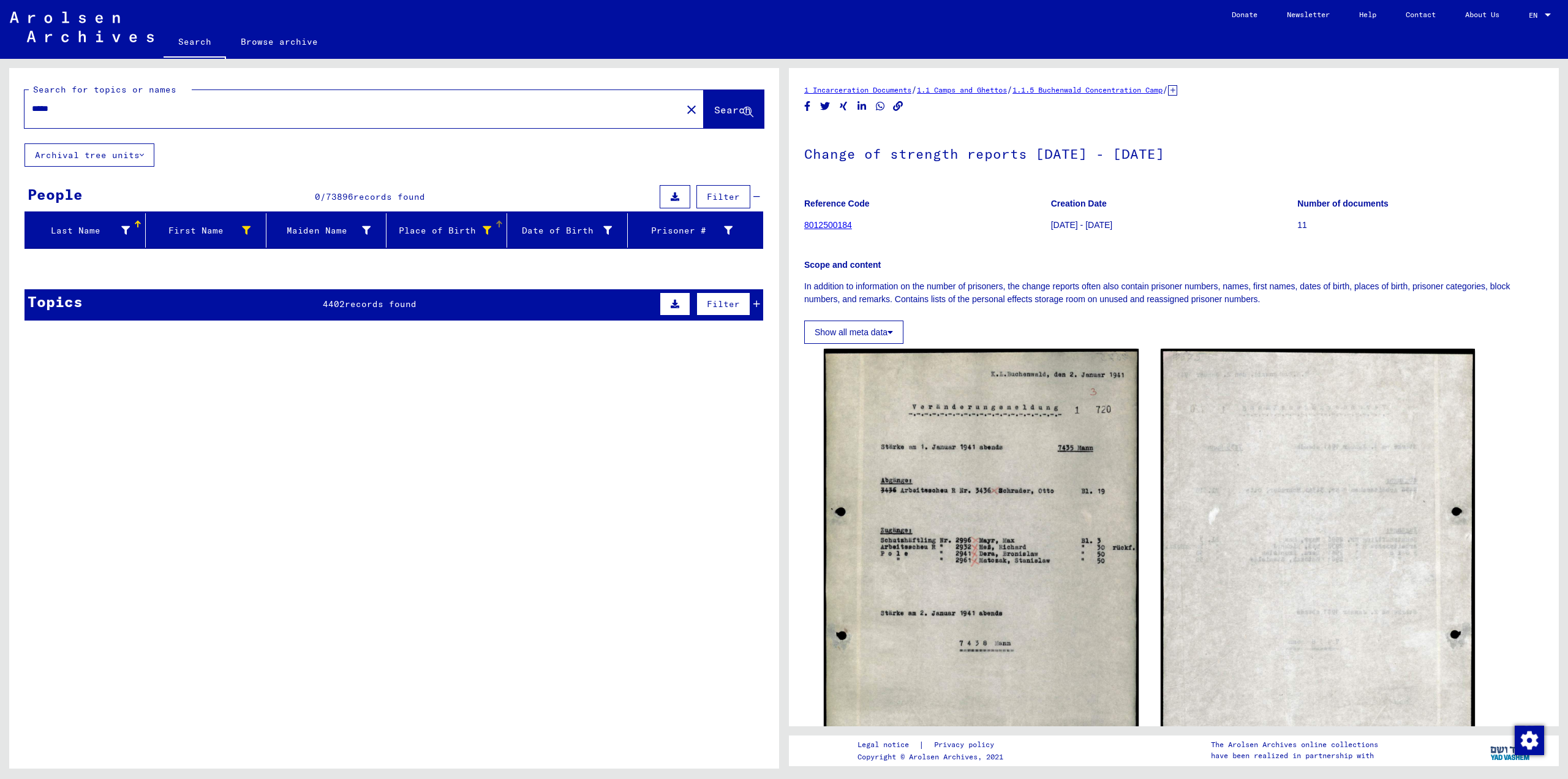
click at [125, 228] on icon at bounding box center [125, 230] width 8 height 8
click at [213, 179] on div at bounding box center [784, 390] width 1568 height 779
click at [250, 236] on div "First Name" at bounding box center [202, 231] width 103 height 13
click at [242, 226] on icon at bounding box center [246, 230] width 8 height 8
click at [280, 301] on span "Reset" at bounding box center [274, 302] width 28 height 11
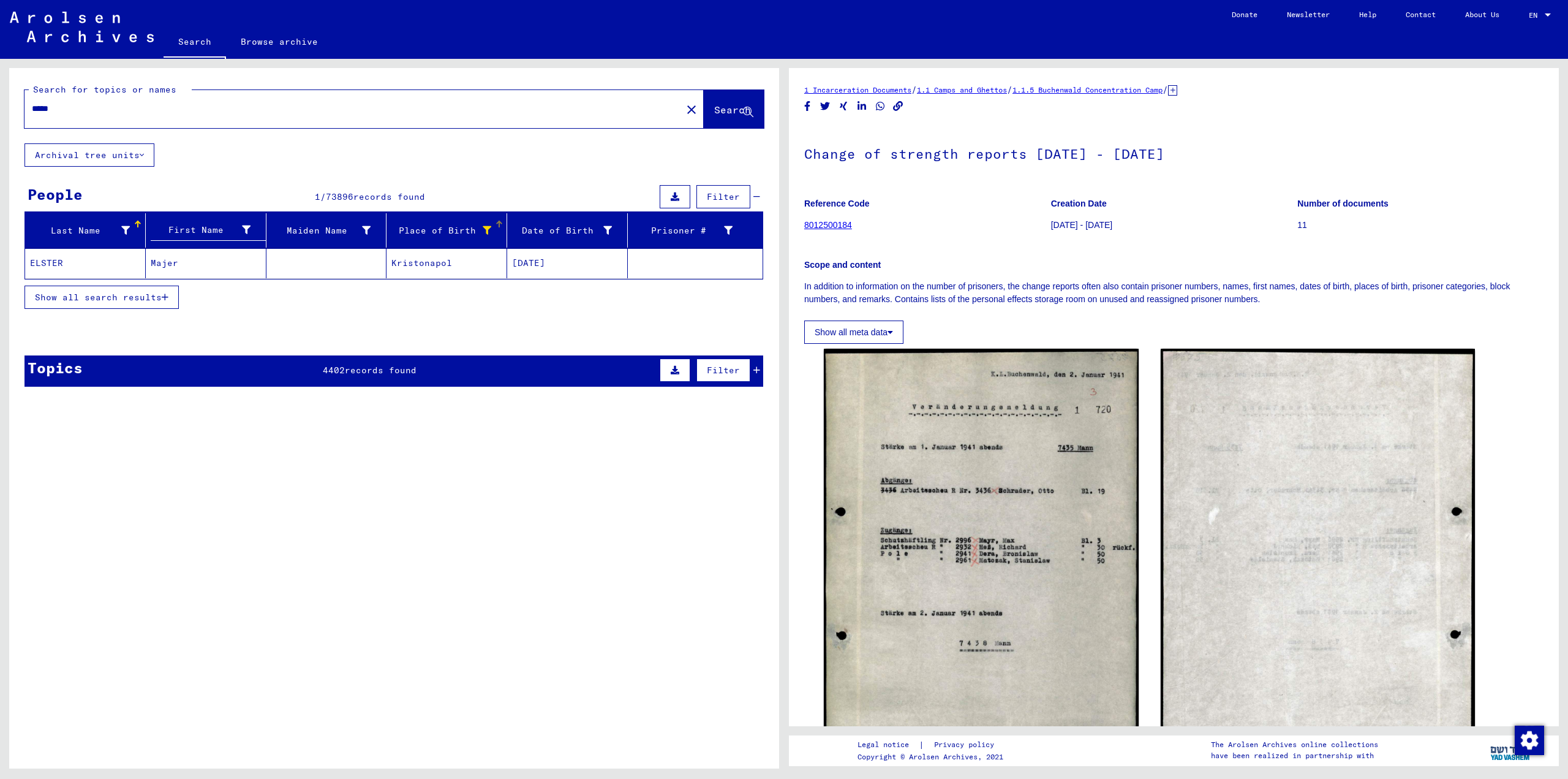
click at [488, 226] on icon at bounding box center [487, 230] width 8 height 8
click at [505, 166] on div at bounding box center [784, 390] width 1568 height 779
click at [488, 225] on div at bounding box center [487, 231] width 8 height 13
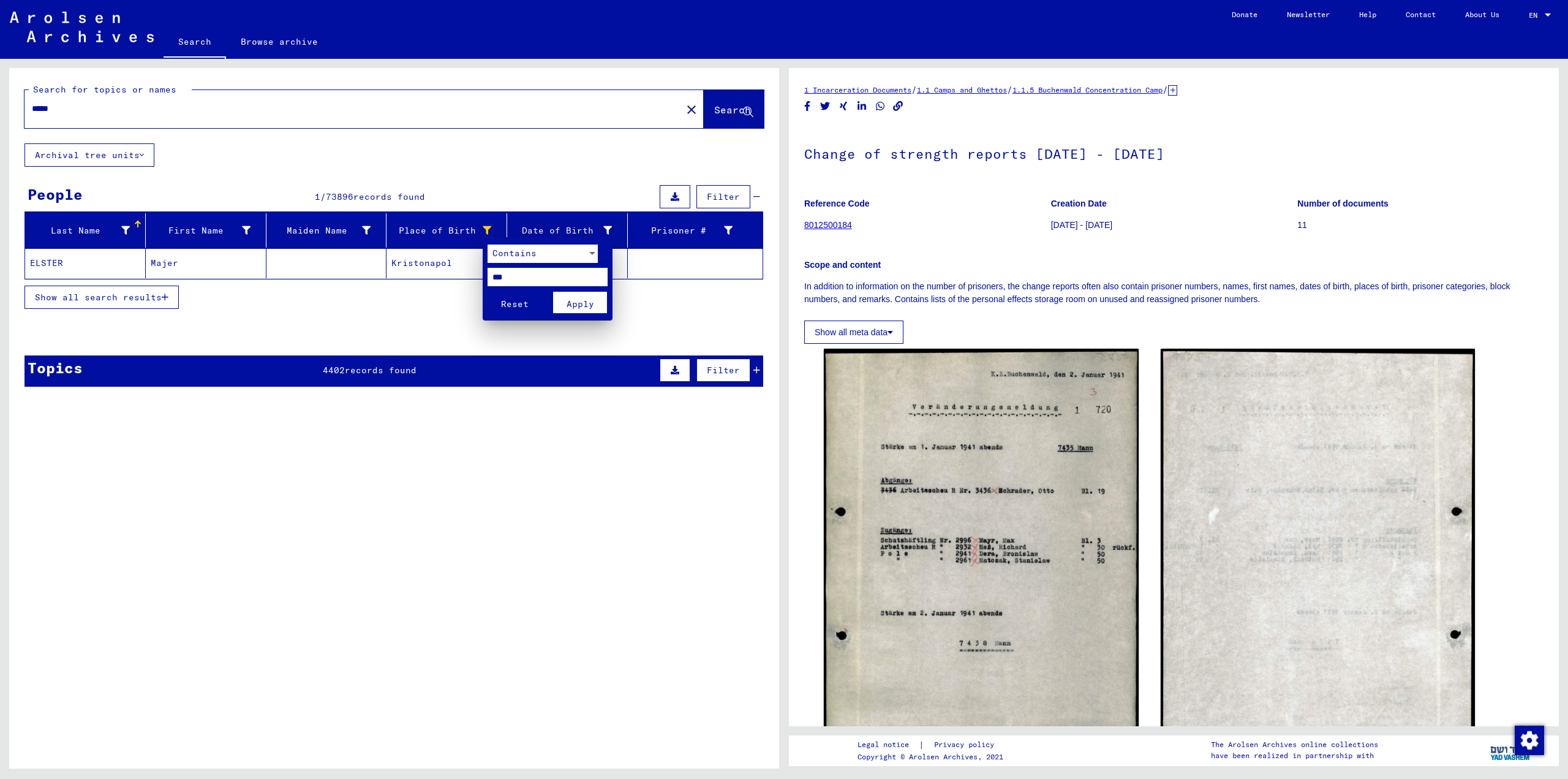
click at [522, 282] on input "***" at bounding box center [548, 277] width 120 height 18
type input "***"
click at [586, 298] on span "Apply" at bounding box center [580, 303] width 28 height 11
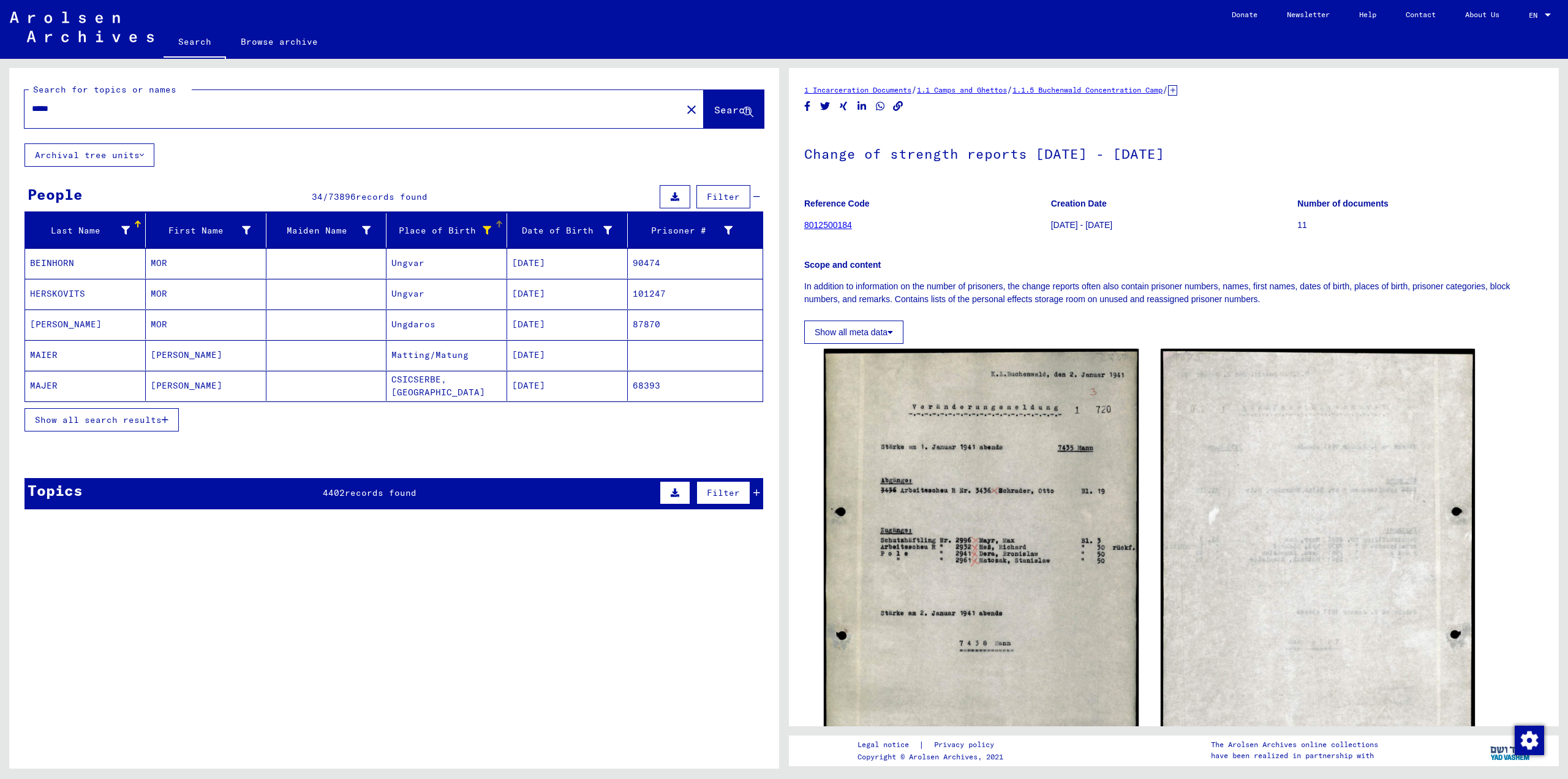
click at [103, 426] on button "Show all search results" at bounding box center [102, 420] width 155 height 23
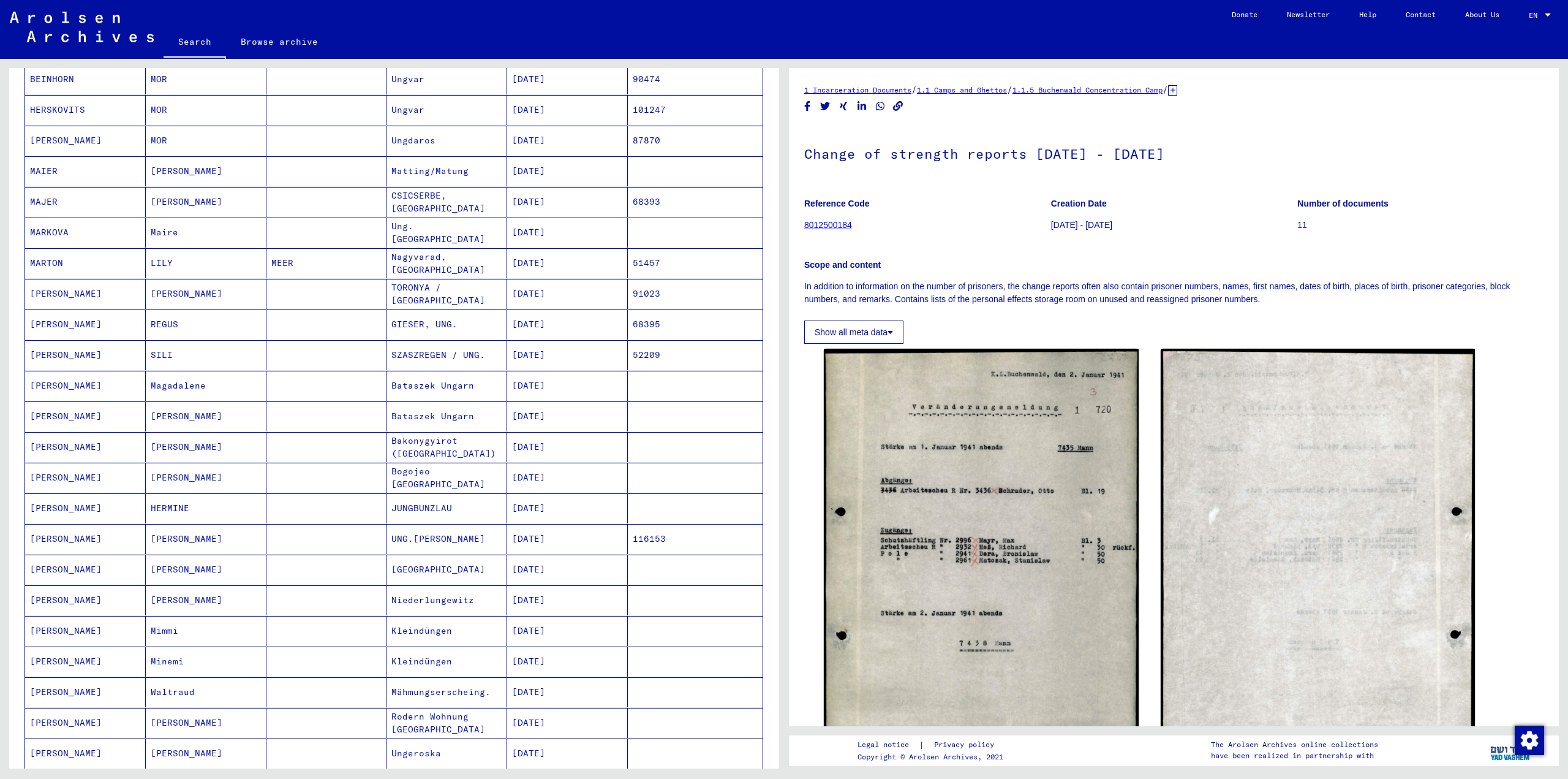
scroll to position [490, 0]
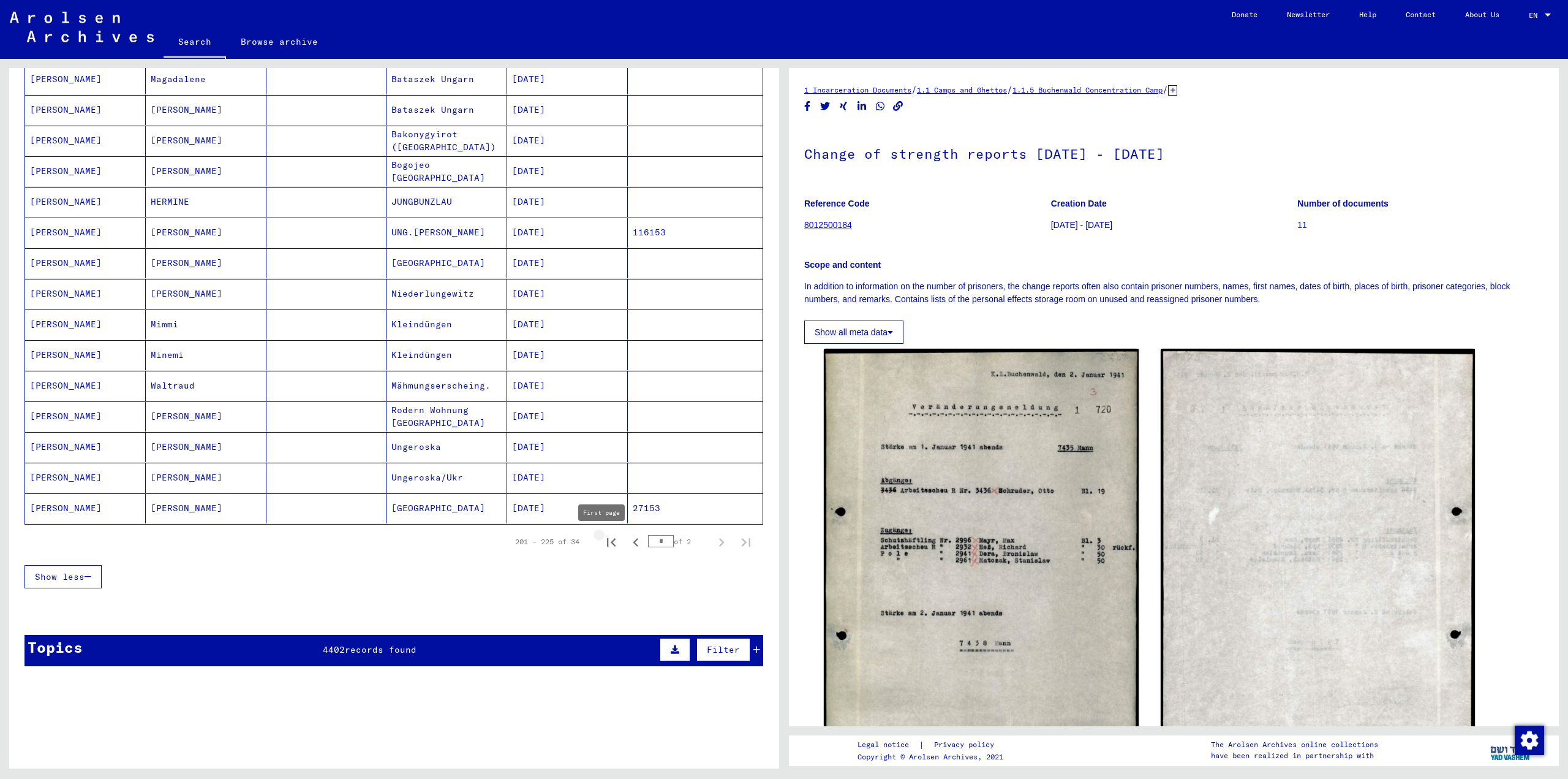
click at [603, 538] on icon "First page" at bounding box center [611, 542] width 17 height 17
click at [713, 542] on icon "Next page" at bounding box center [722, 542] width 17 height 17
type input "*"
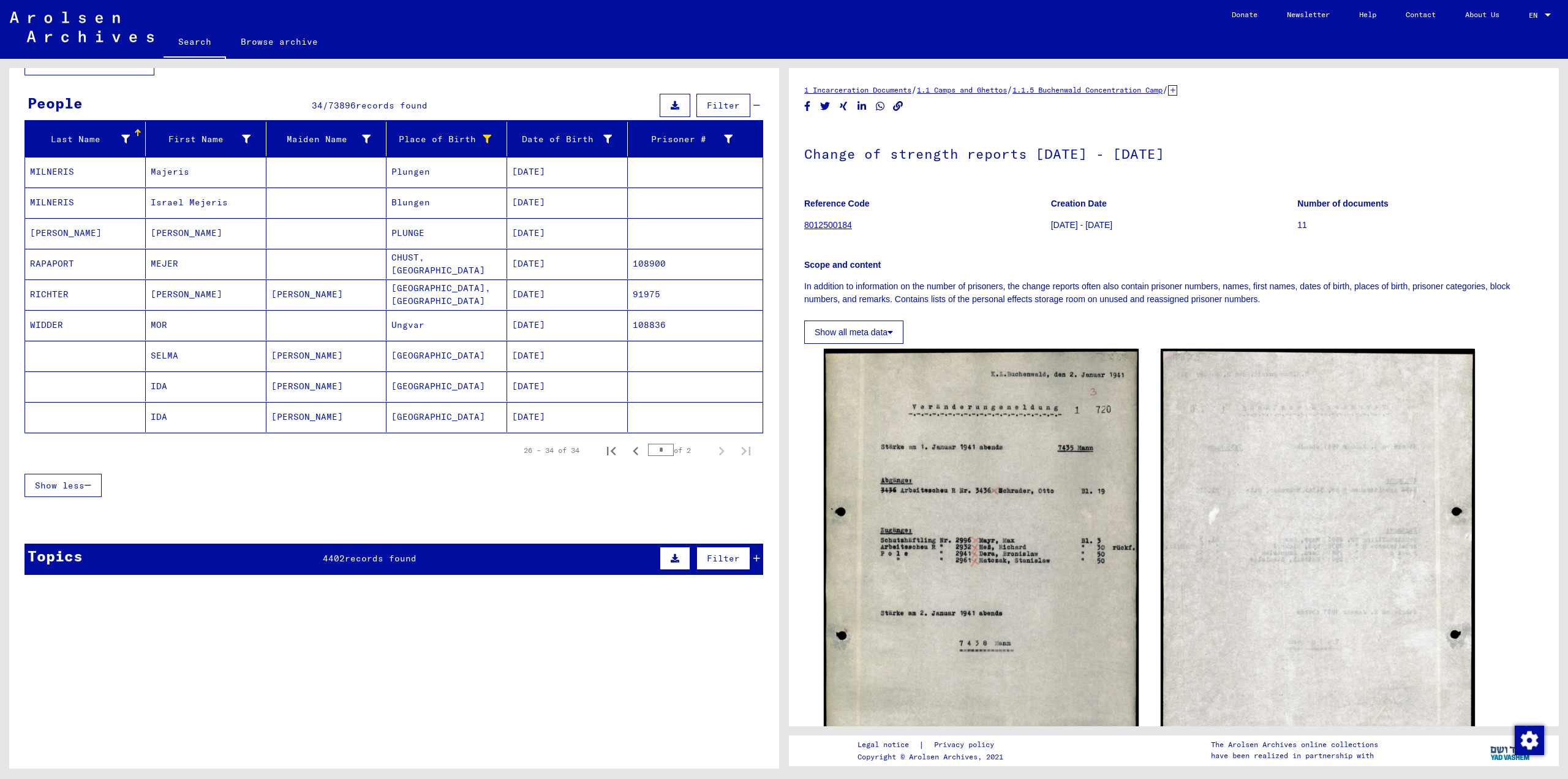
scroll to position [0, 0]
